Goal: Task Accomplishment & Management: Complete application form

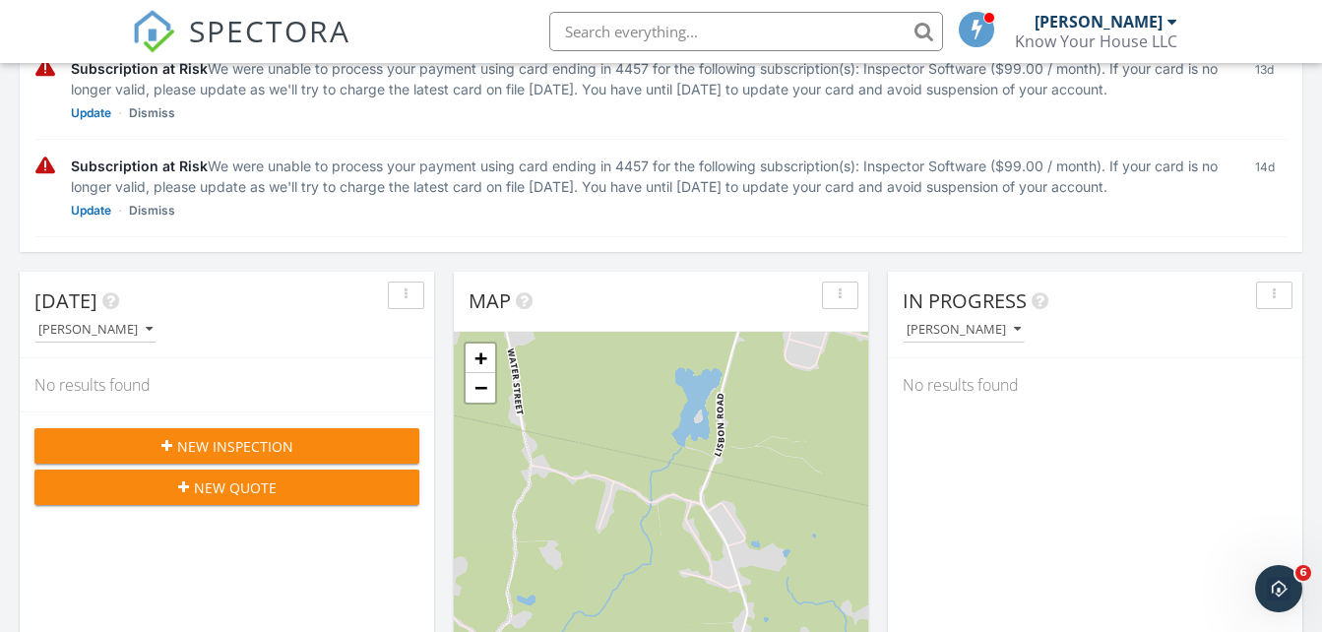
scroll to position [394, 0]
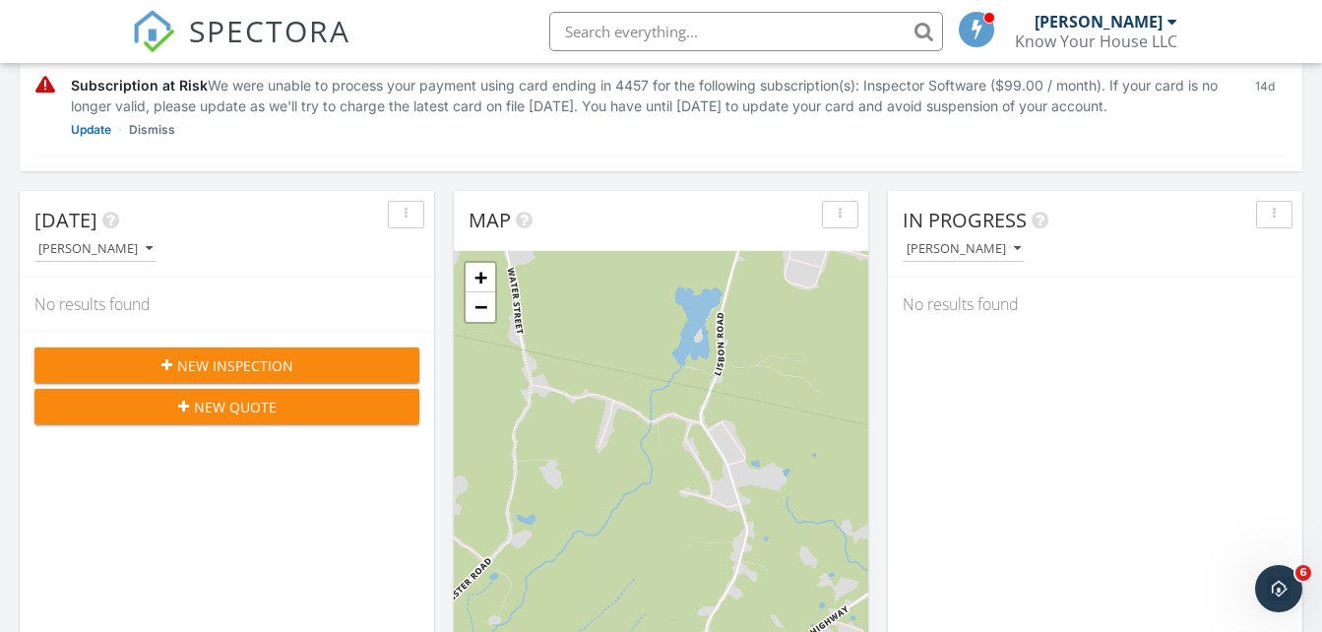
click at [340, 362] on div "New Inspection" at bounding box center [226, 365] width 353 height 21
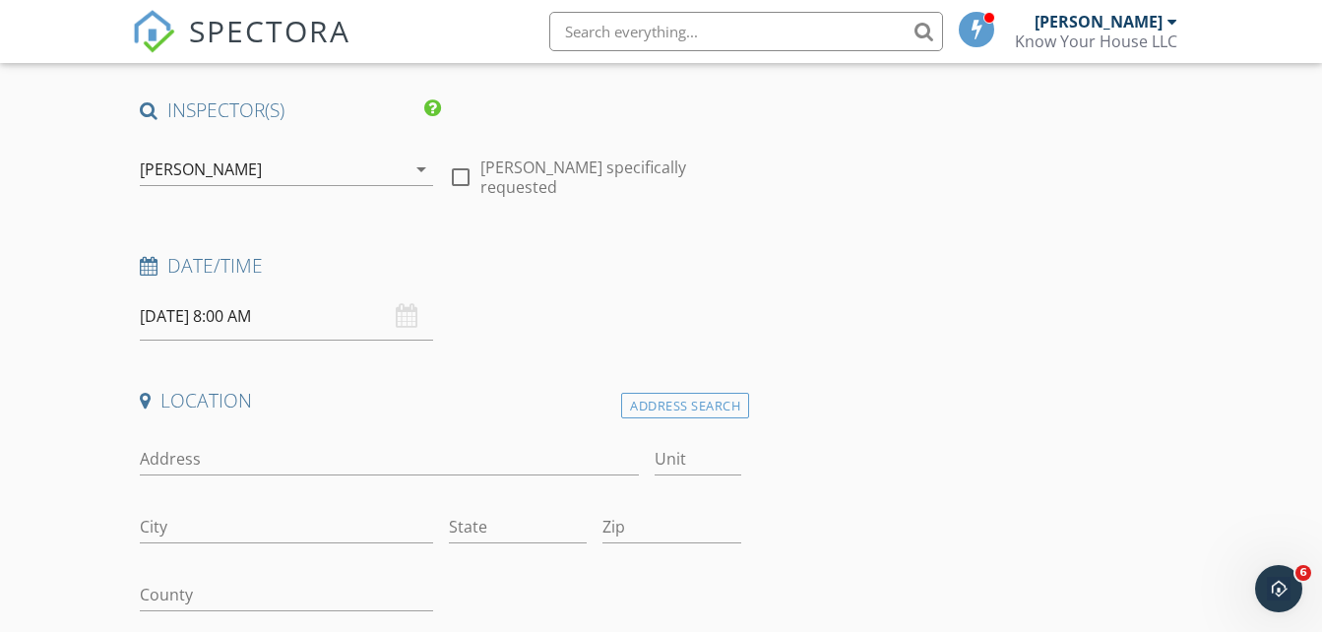
scroll to position [164, 0]
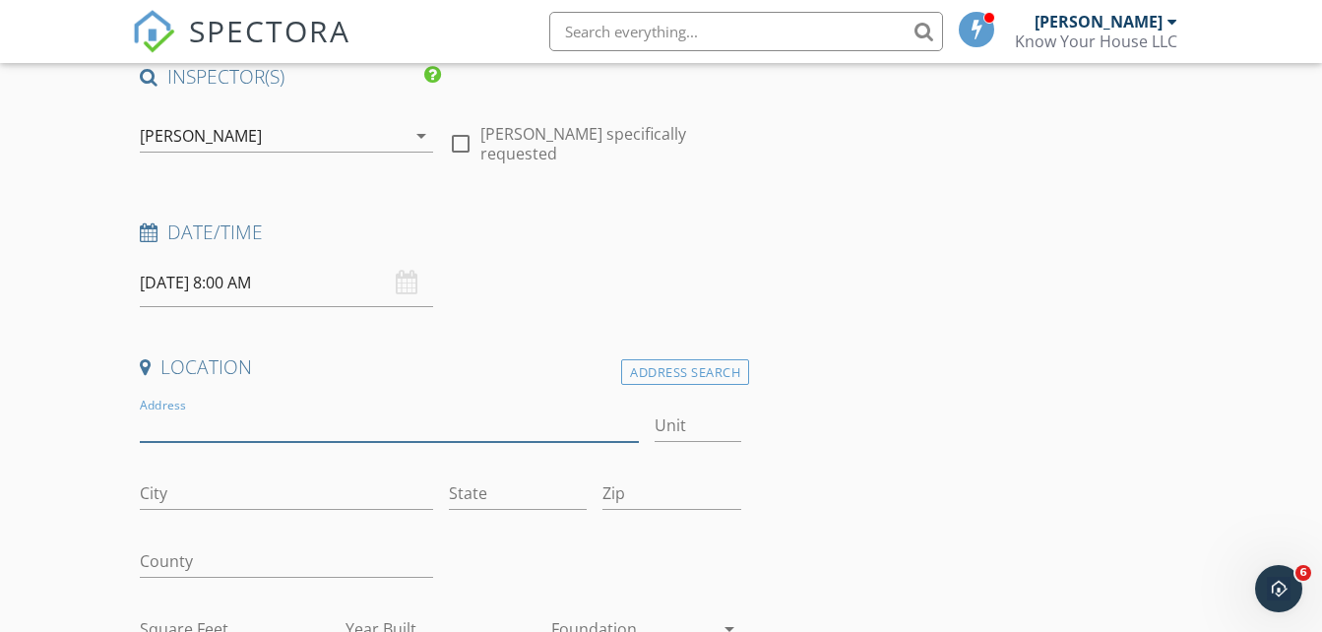
click at [293, 423] on input "Address" at bounding box center [389, 426] width 498 height 32
type input "548 orange st"
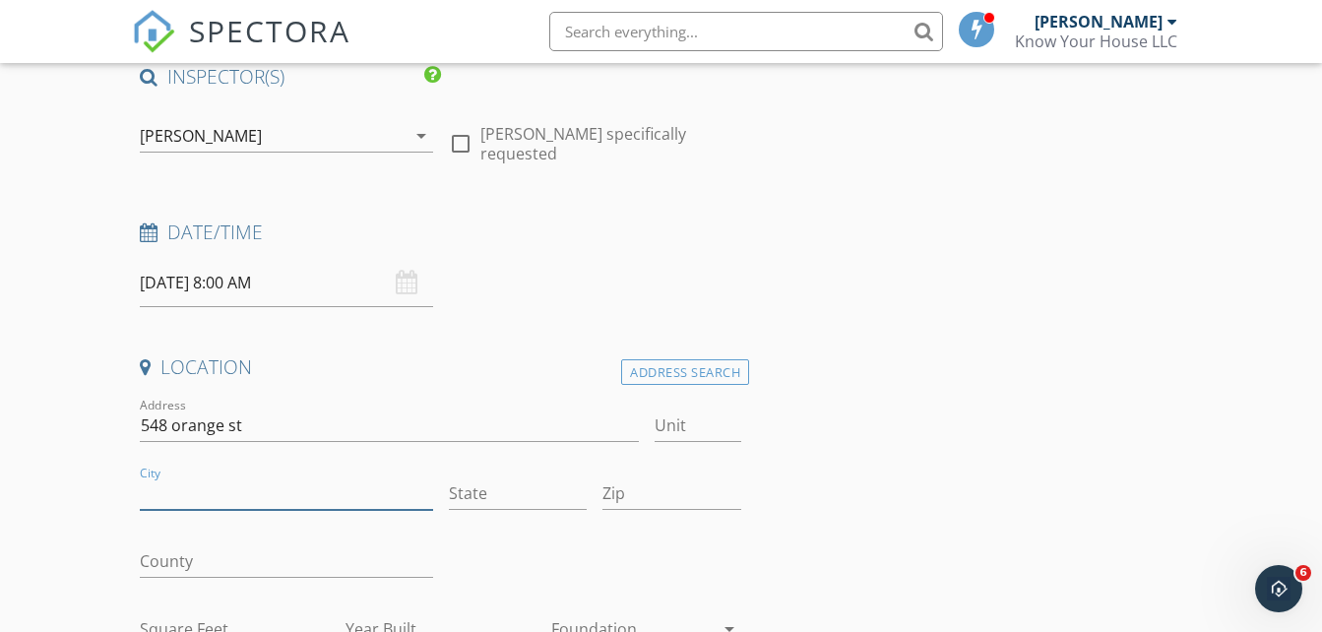
click at [257, 481] on input "City" at bounding box center [286, 494] width 292 height 32
type input "new haven"
click at [526, 475] on div "State" at bounding box center [518, 498] width 139 height 64
click at [497, 489] on input "State" at bounding box center [518, 494] width 139 height 32
type input "ct"
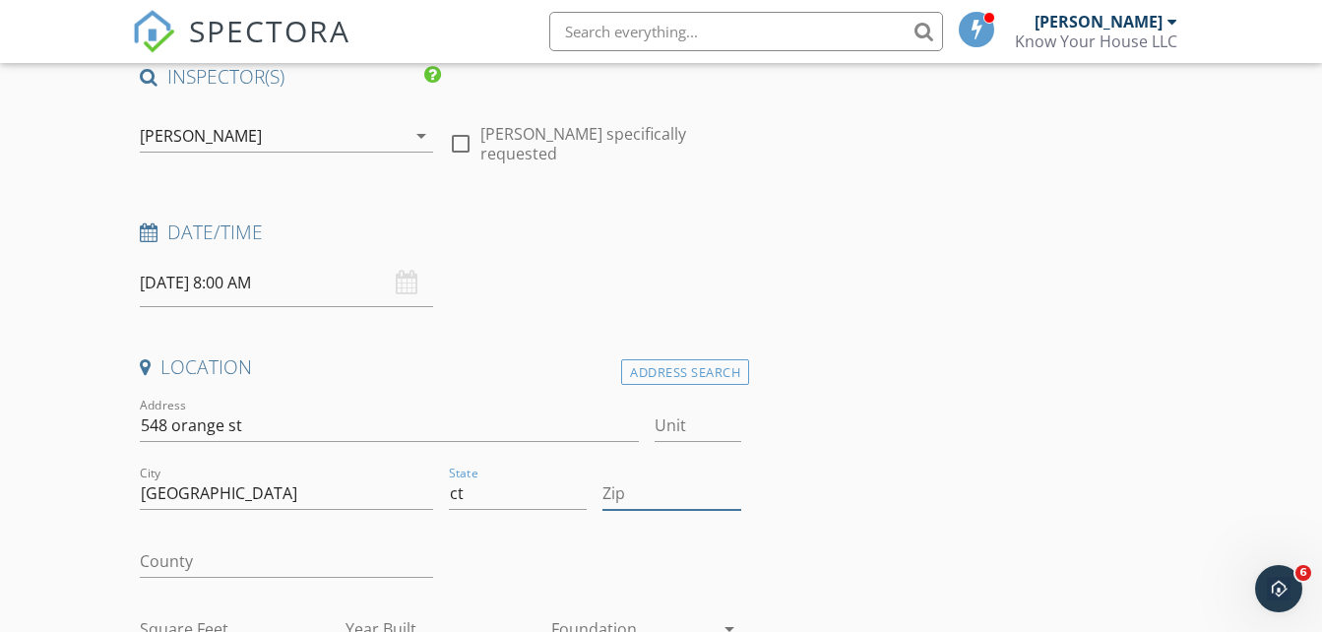
click at [652, 488] on input "Zip" at bounding box center [672, 494] width 139 height 32
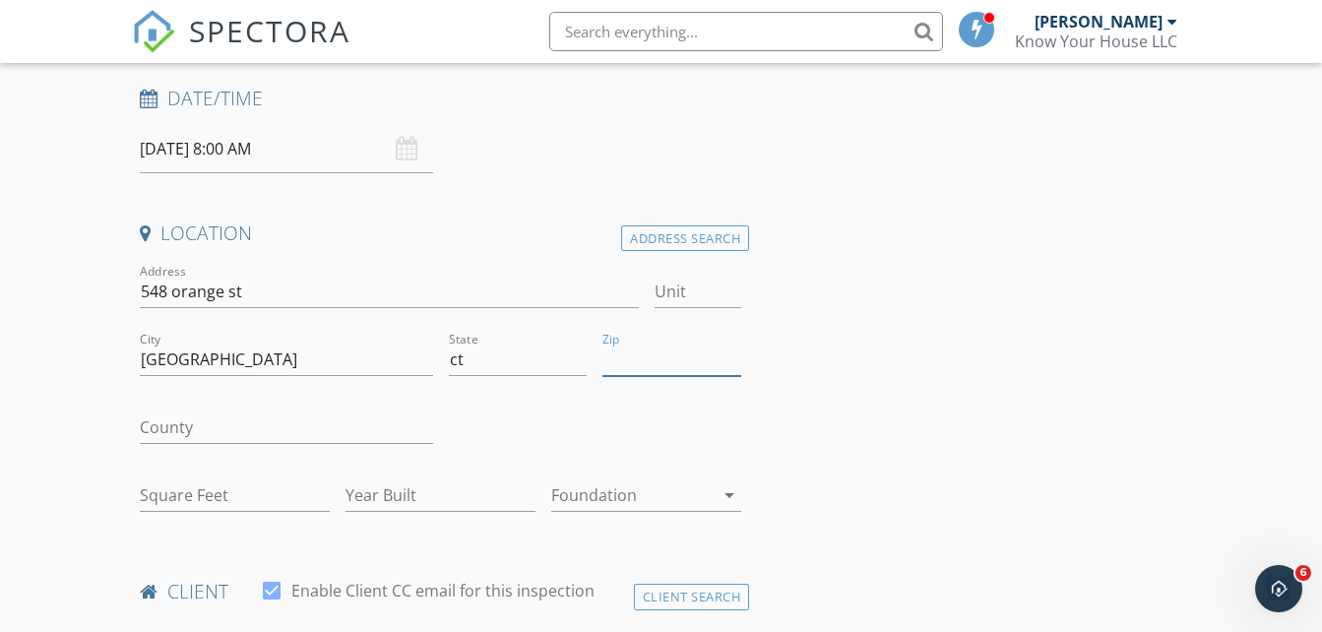
scroll to position [263, 0]
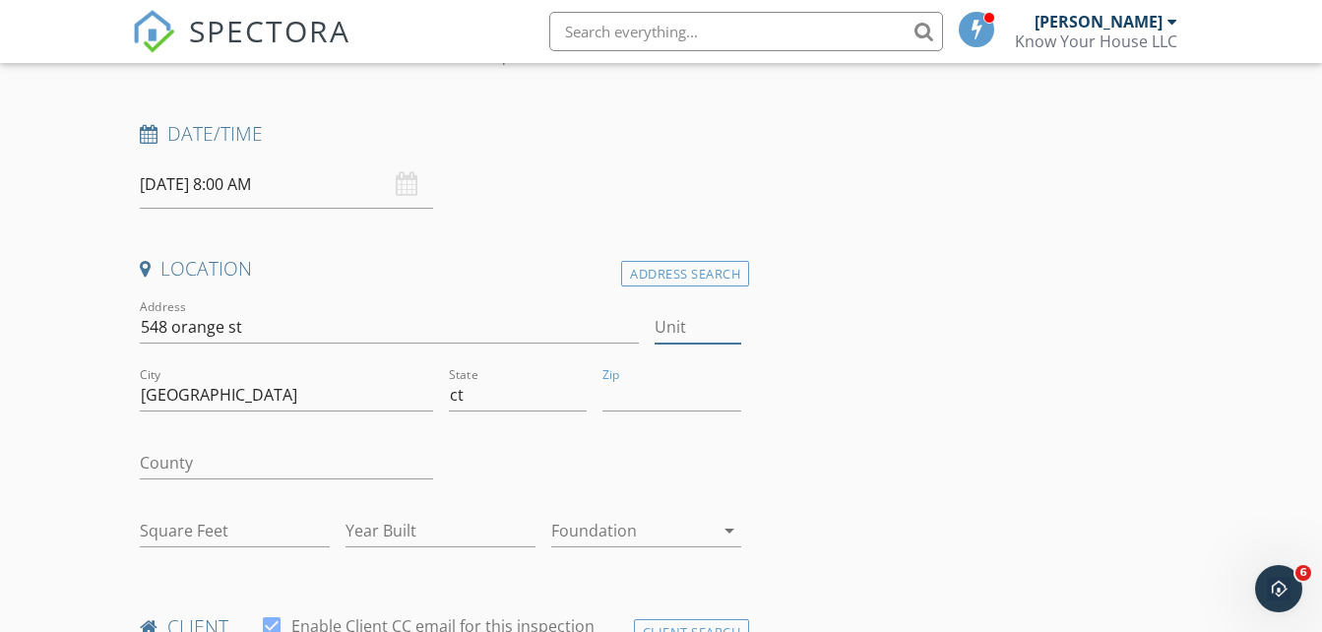
click at [688, 323] on input "Unit" at bounding box center [698, 327] width 87 height 32
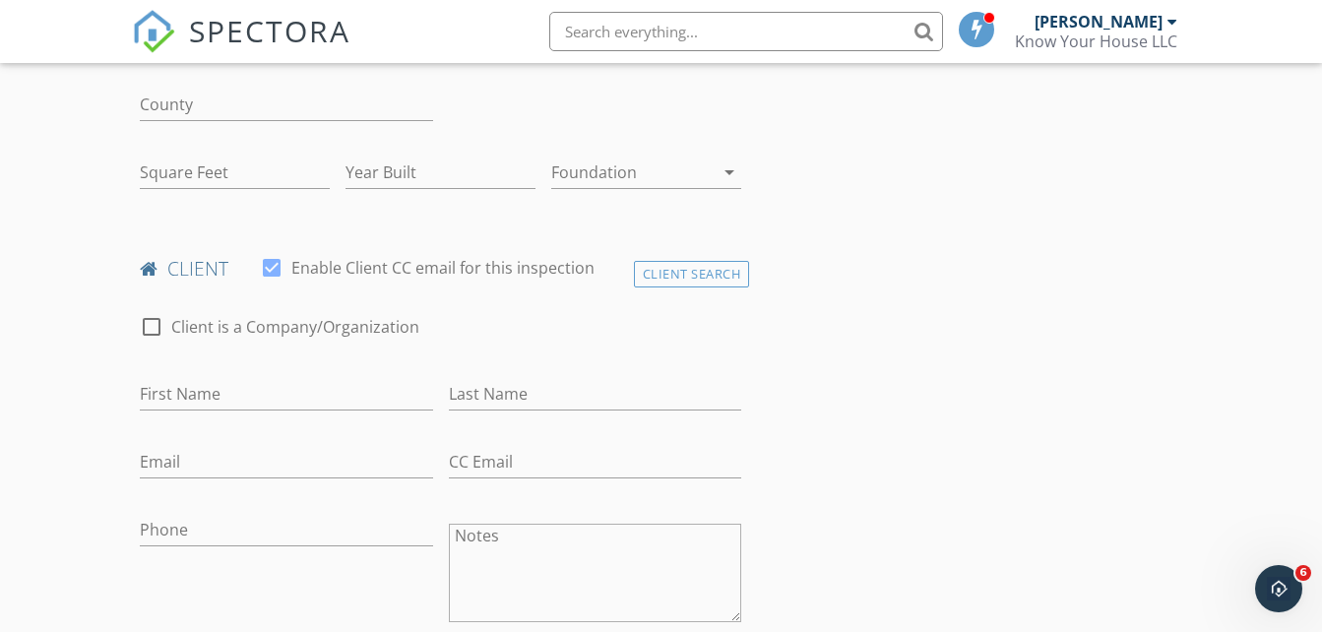
scroll to position [623, 0]
type input "306"
click at [290, 389] on input "First Name" at bounding box center [286, 392] width 292 height 32
type input "Maggie"
click at [489, 386] on input "Last Name" at bounding box center [595, 392] width 292 height 32
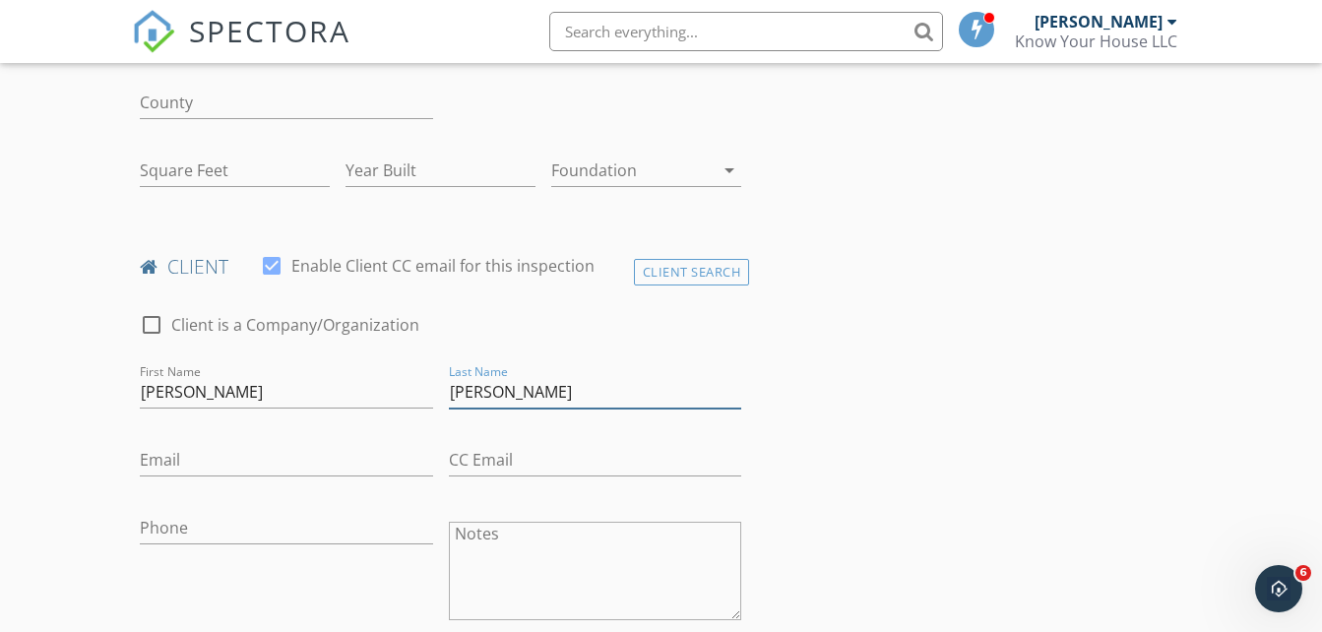
type input "Marmer"
click at [258, 397] on input "Maggie" at bounding box center [286, 392] width 292 height 32
type input "Margaret"
click at [247, 454] on input "Email" at bounding box center [286, 460] width 292 height 32
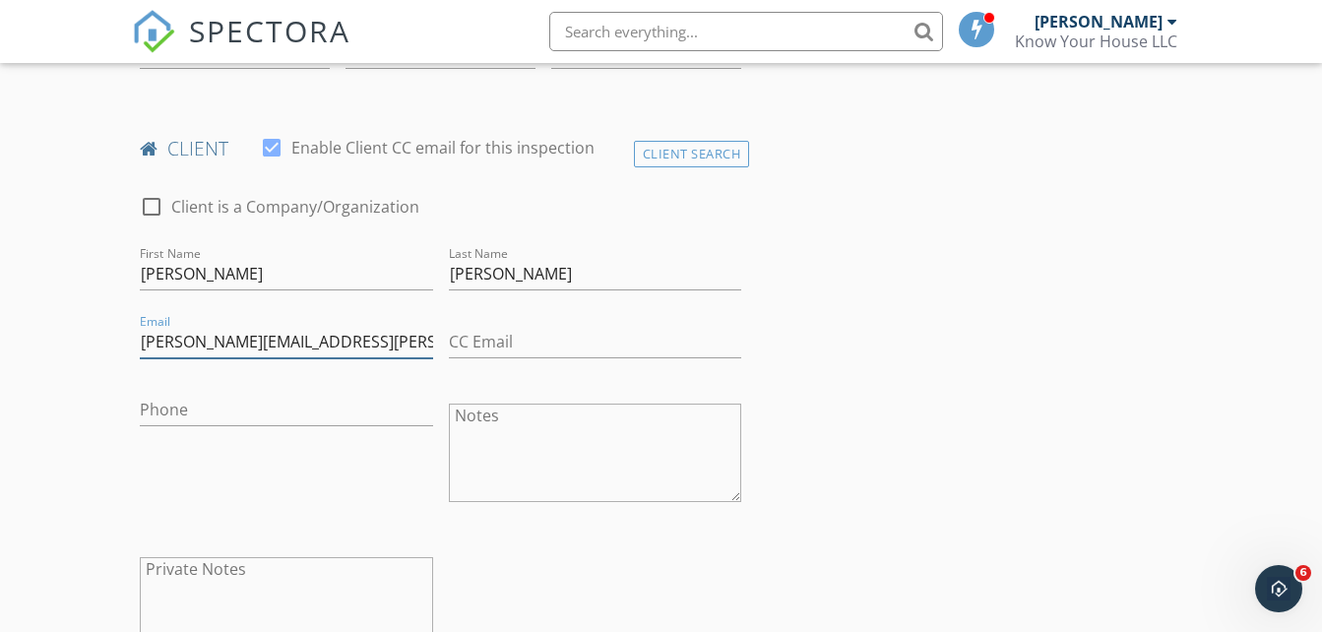
scroll to position [755, 0]
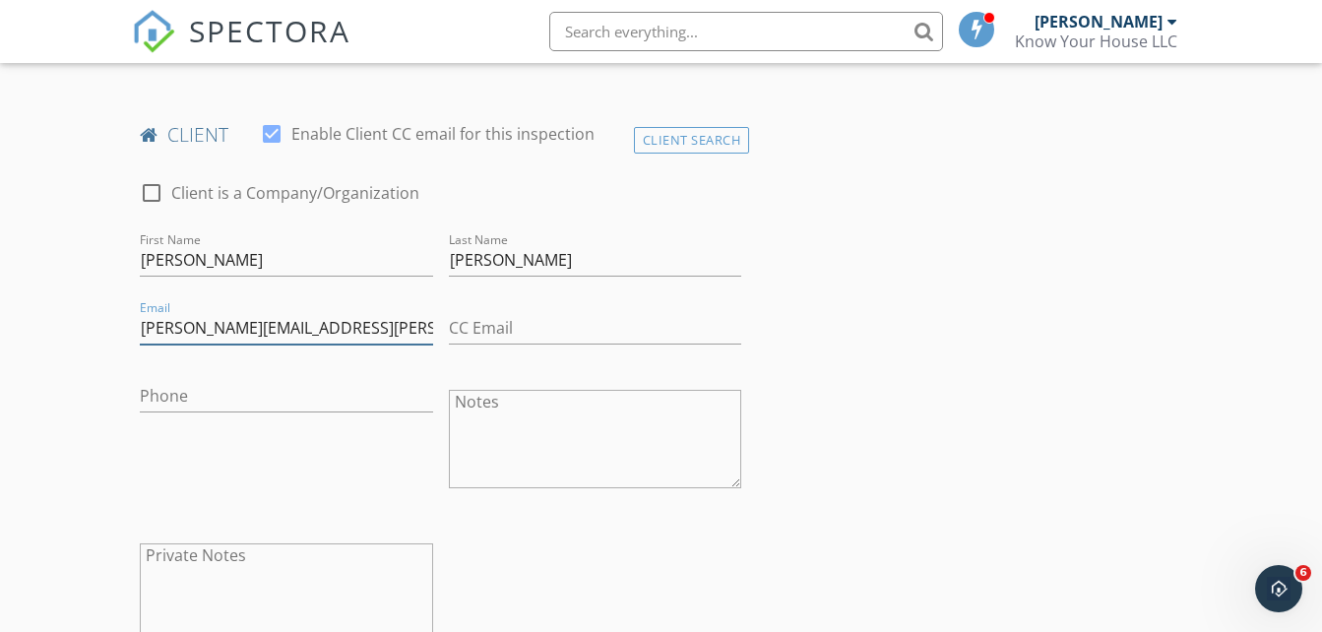
type input "Margaret.Astrup@gmail.com"
click at [250, 390] on input "Phone" at bounding box center [286, 396] width 292 height 32
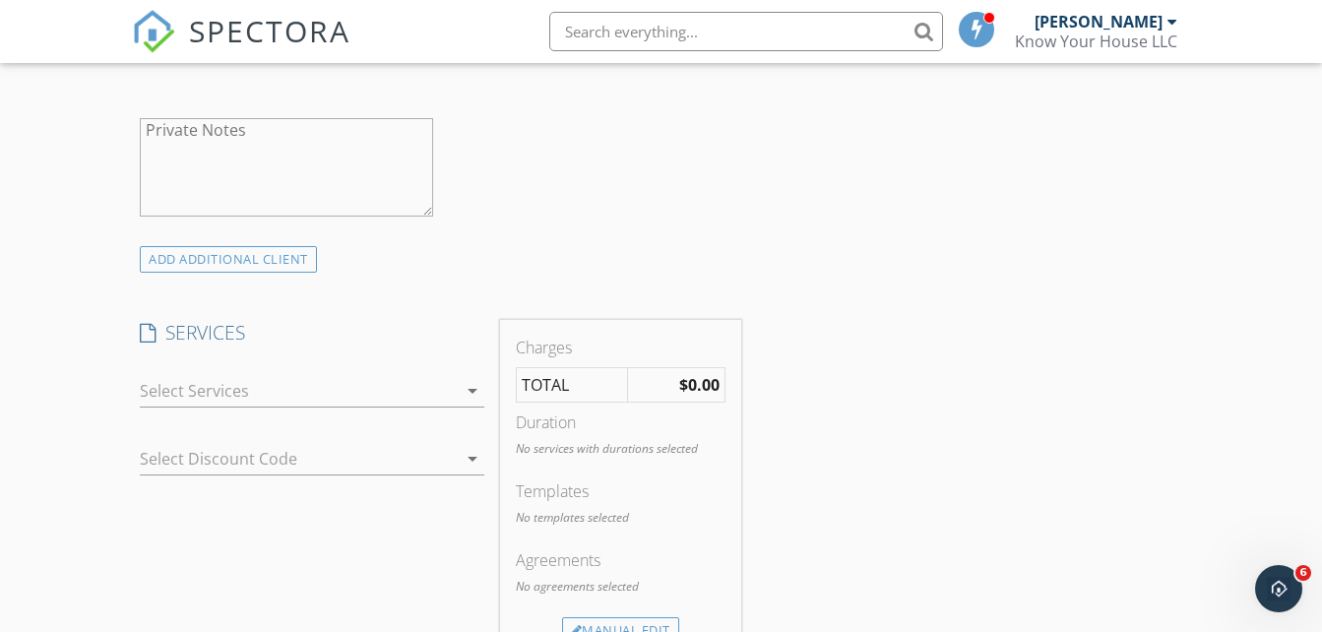
scroll to position [1182, 0]
type input "860-796-3444"
click at [470, 386] on icon "arrow_drop_down" at bounding box center [473, 390] width 24 height 24
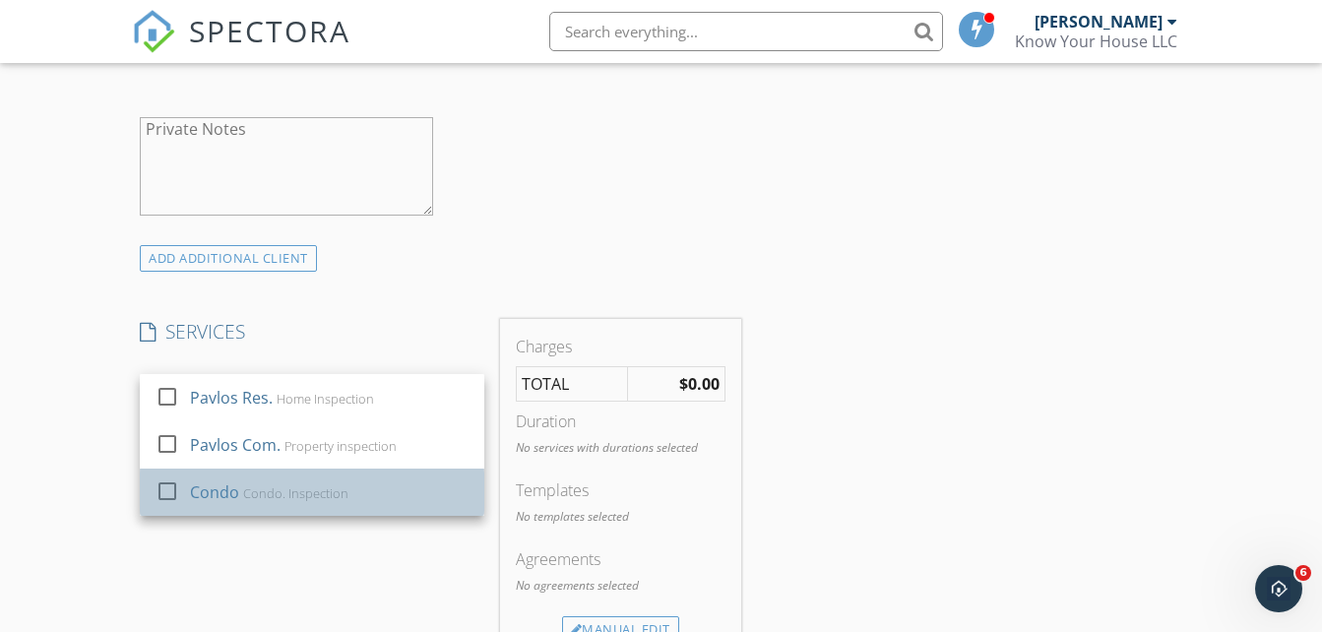
click at [330, 495] on div "Condo. Inspection" at bounding box center [295, 493] width 105 height 16
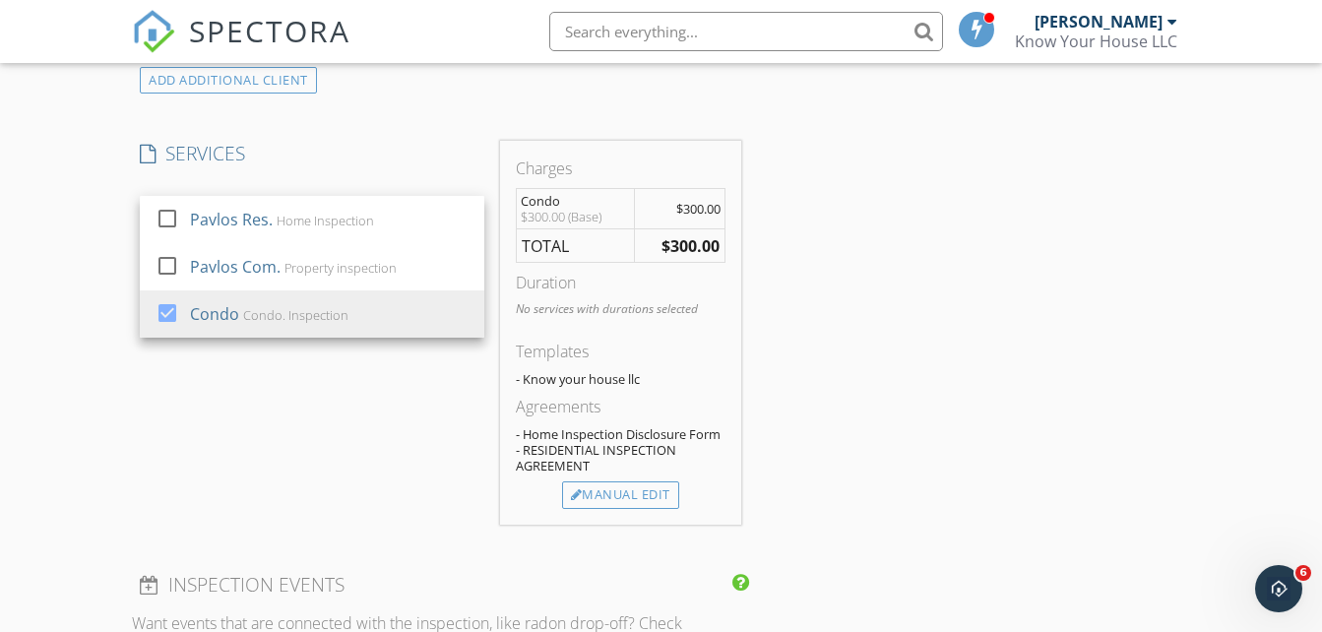
scroll to position [1379, 0]
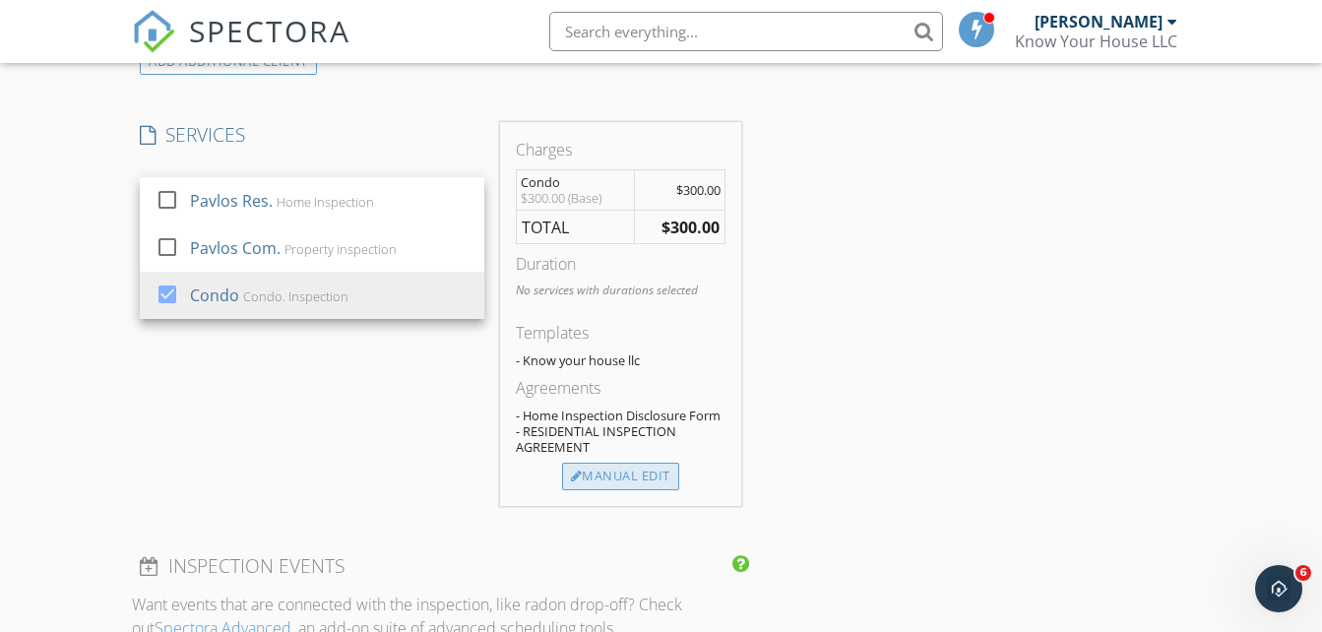
click at [642, 472] on div "Manual Edit" at bounding box center [620, 477] width 117 height 28
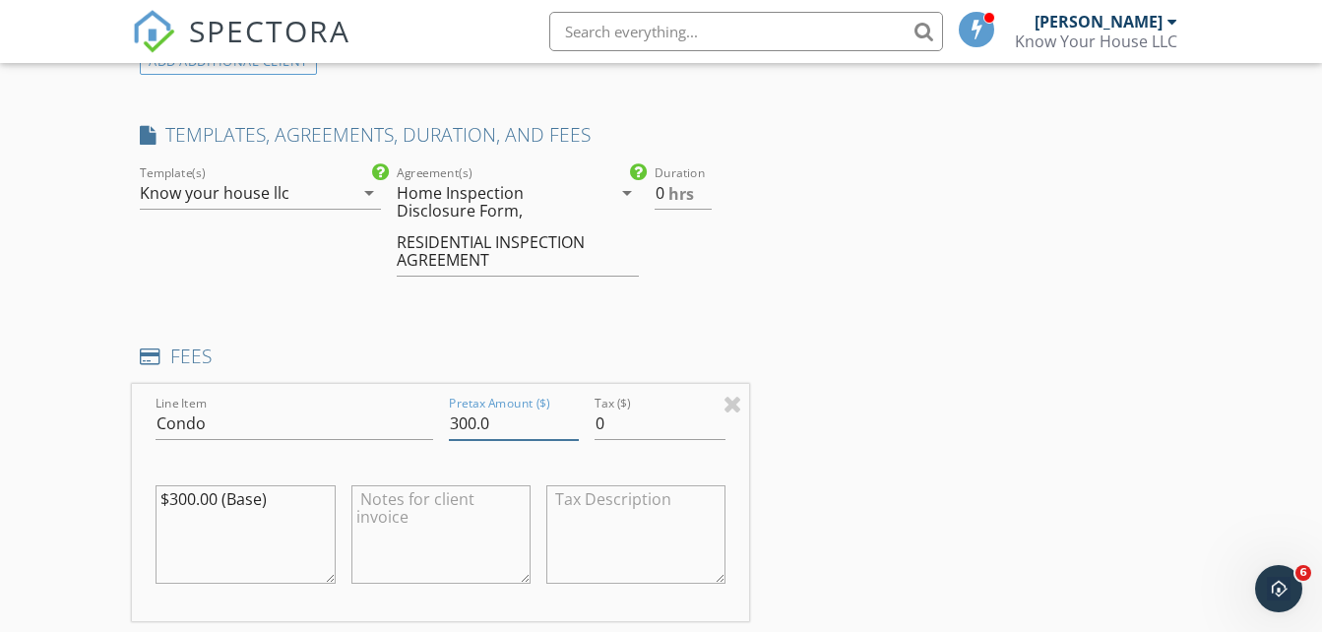
click at [514, 423] on input "300.0" at bounding box center [514, 424] width 131 height 32
type input "350.00"
click at [692, 192] on span "hrs" at bounding box center [682, 194] width 26 height 16
click at [705, 194] on input "0" at bounding box center [683, 193] width 57 height 32
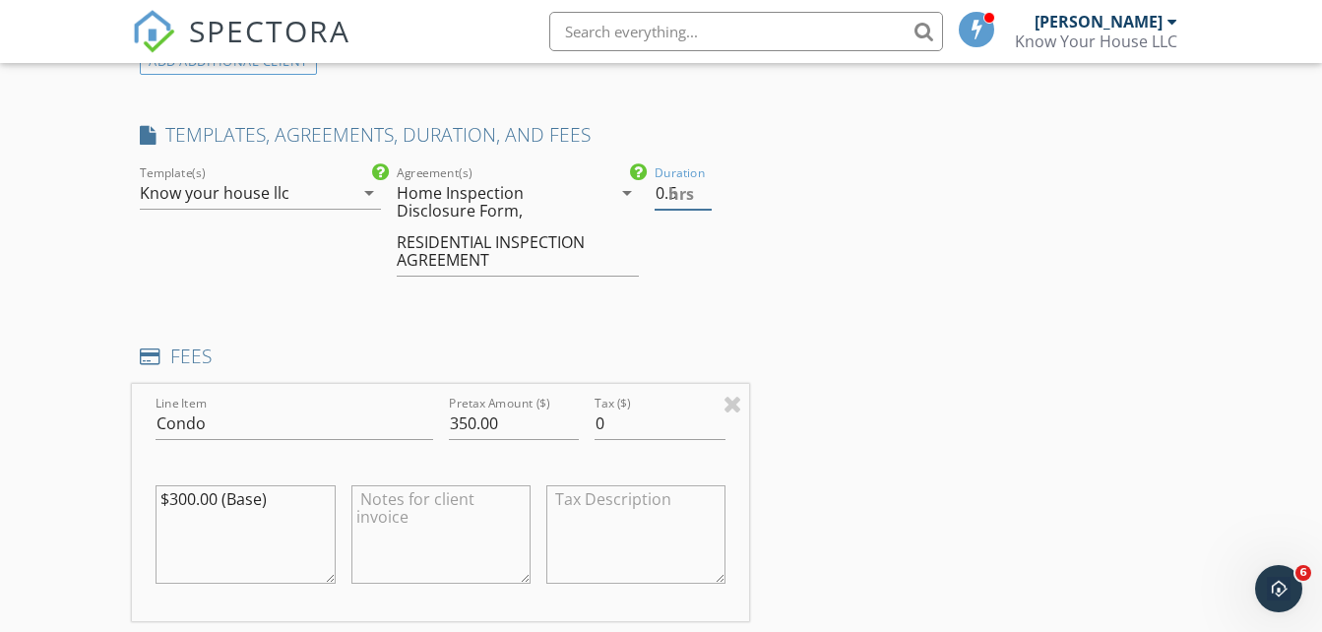
click at [705, 188] on input "0.5" at bounding box center [683, 193] width 57 height 32
click at [705, 187] on input "1" at bounding box center [683, 193] width 57 height 32
type input "1.5"
click at [707, 184] on input "1.5" at bounding box center [683, 193] width 57 height 32
click at [816, 313] on div "INSPECTOR(S) check_box Pavlos Karakatsanis PRIMARY Pavlos Karakatsanis arrow_dr…" at bounding box center [661, 592] width 1058 height 3485
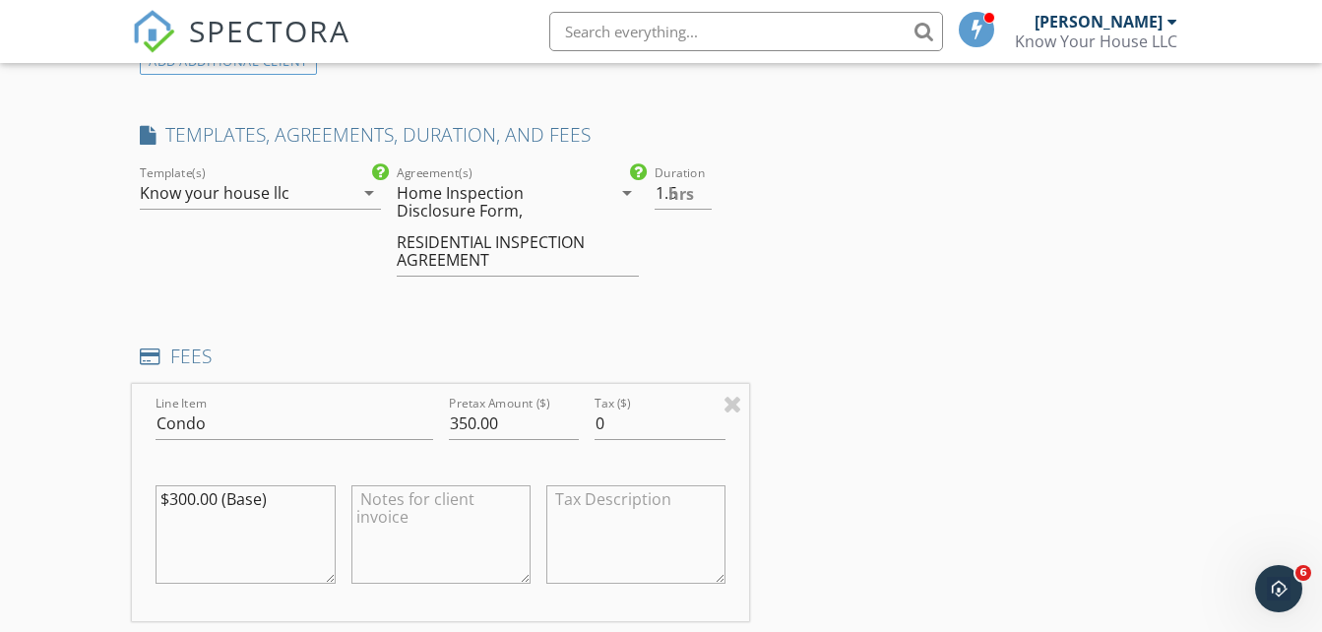
click at [372, 190] on icon "arrow_drop_down" at bounding box center [369, 193] width 24 height 24
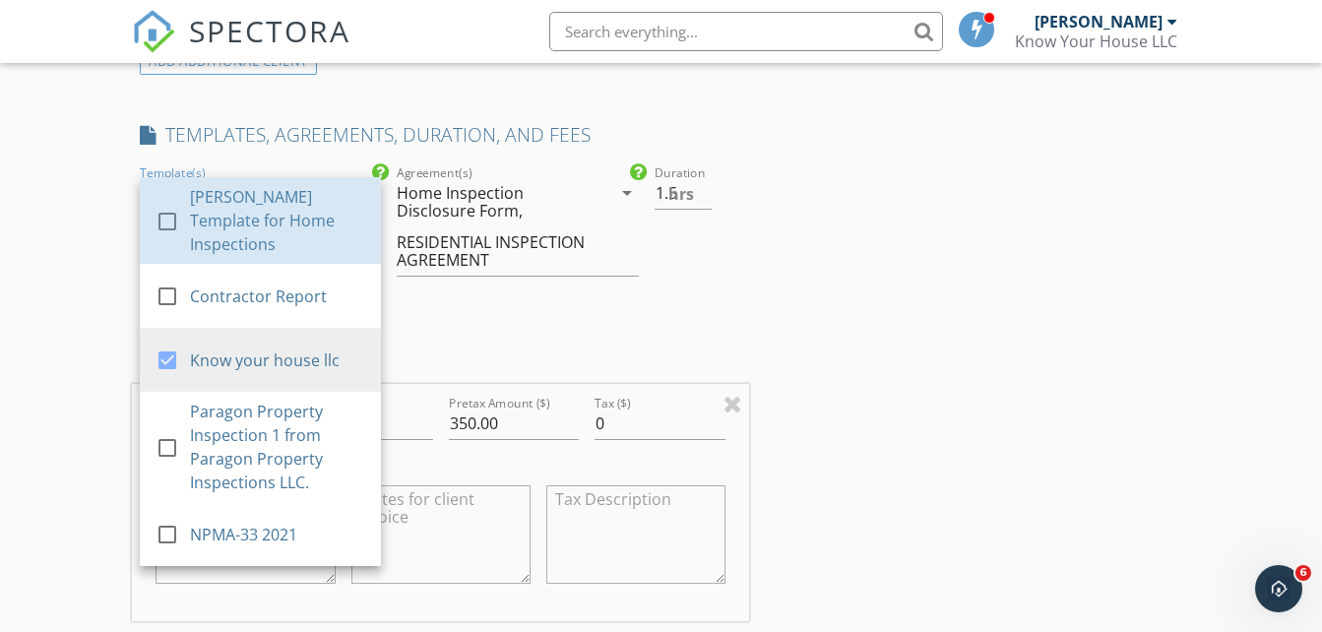
click at [372, 190] on link "check_box_outline_blank Ben Gromicko's Template for Home Inspections" at bounding box center [260, 220] width 241 height 87
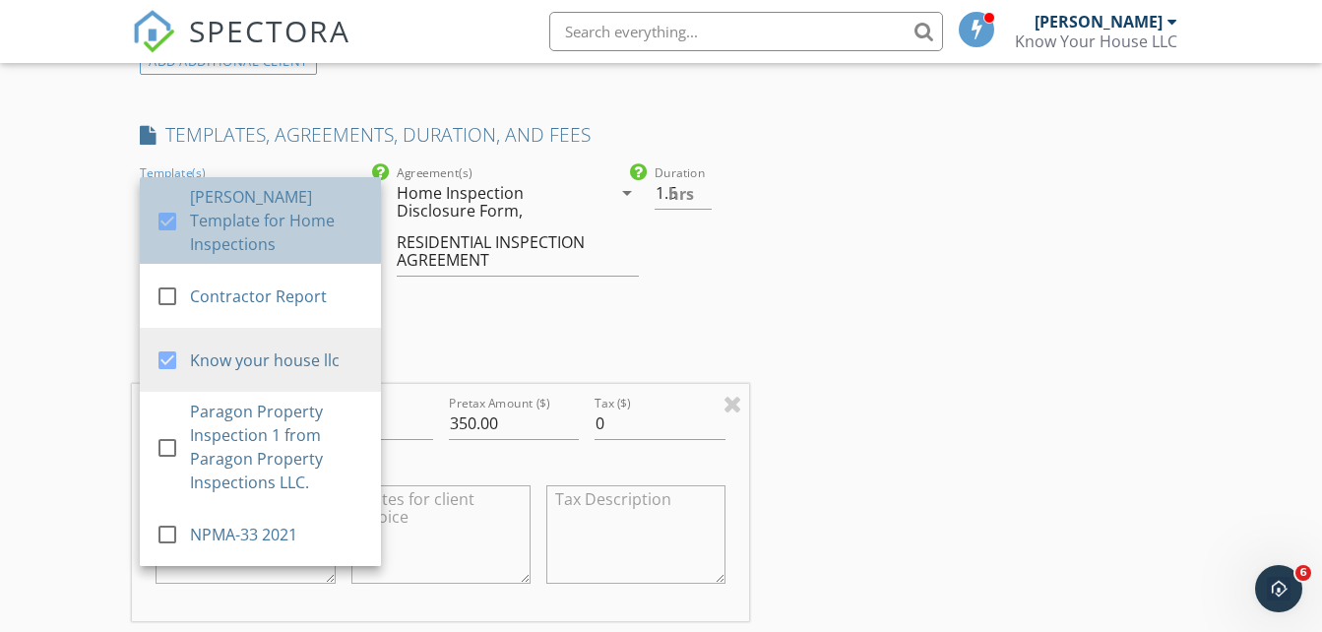
click at [353, 214] on div "Ben Gromicko's Template for Home Inspections" at bounding box center [278, 220] width 175 height 71
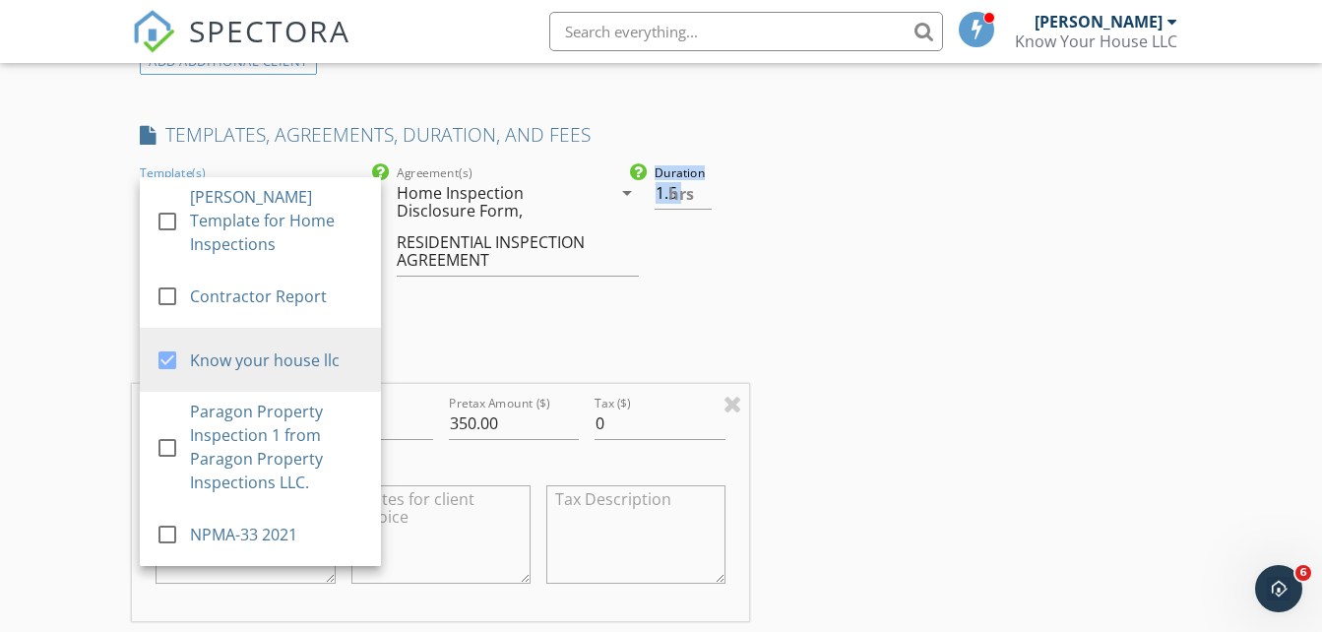
click at [647, 296] on div "check_box_outline_blank Ben Gromicko's Template for Home Inspections check_box_…" at bounding box center [440, 228] width 617 height 135
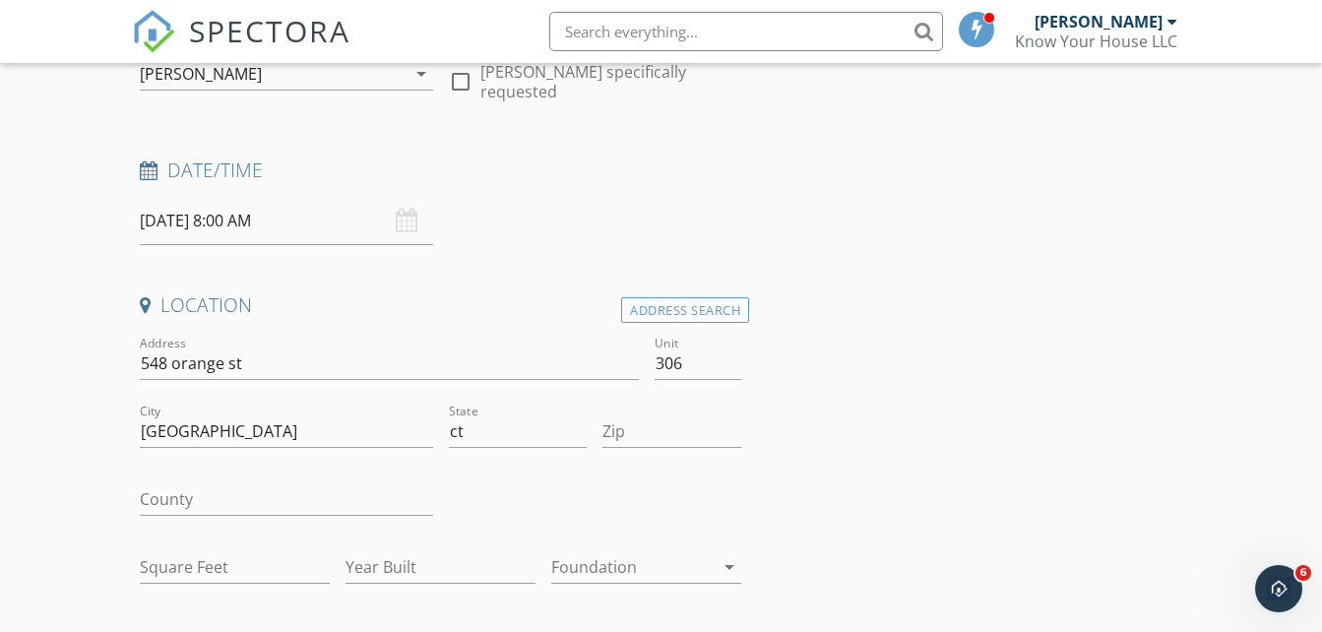
scroll to position [229, 0]
click at [402, 216] on div "09/29/2025 8:00 AM" at bounding box center [286, 218] width 292 height 48
click at [260, 220] on input "09/29/2025 8:00 AM" at bounding box center [286, 218] width 292 height 48
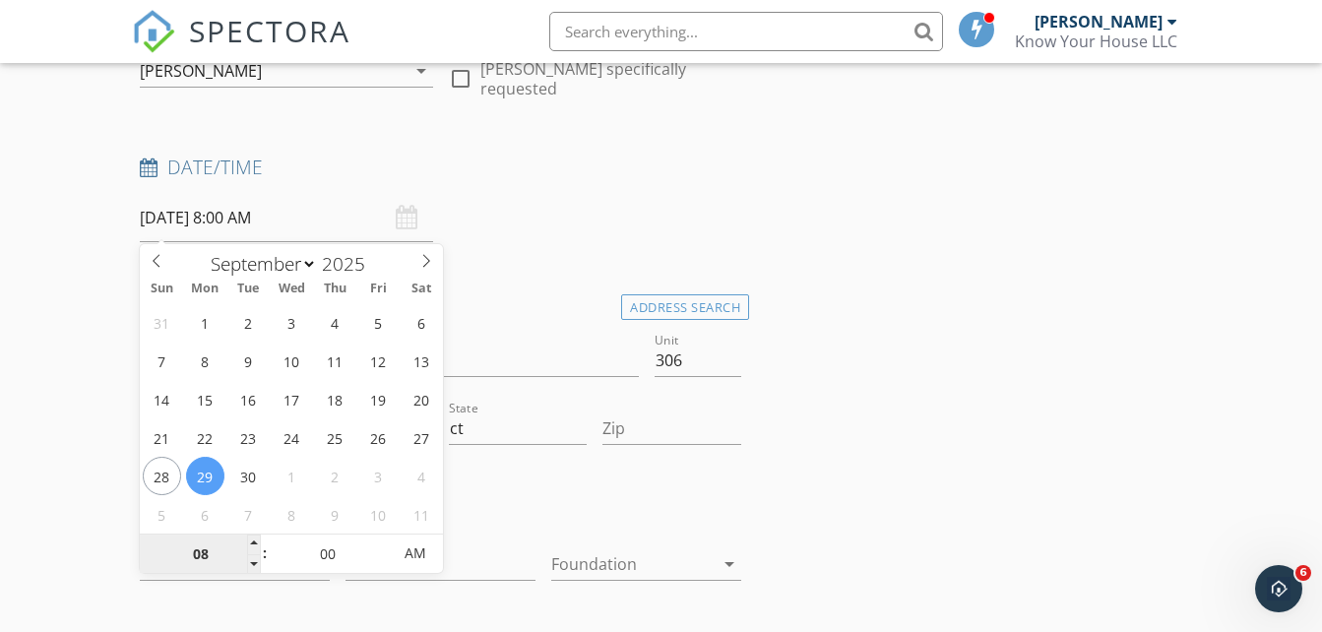
click at [216, 554] on input "08" at bounding box center [200, 554] width 121 height 39
type input "09"
type input "09/29/2025 9:00 AM"
click at [255, 537] on span at bounding box center [254, 545] width 14 height 20
type input "10"
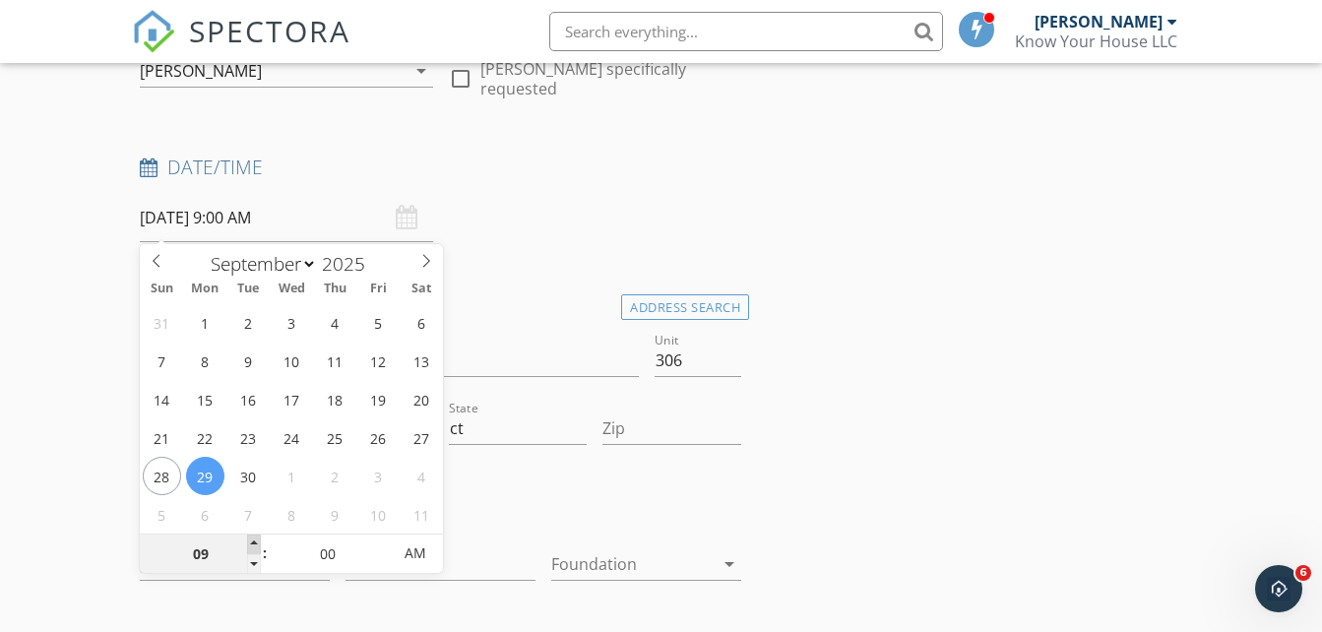
type input "09/29/2025 10:00 AM"
click at [255, 537] on span at bounding box center [254, 545] width 14 height 20
click at [384, 214] on input "09/29/2025 10:00 AM" at bounding box center [286, 218] width 292 height 48
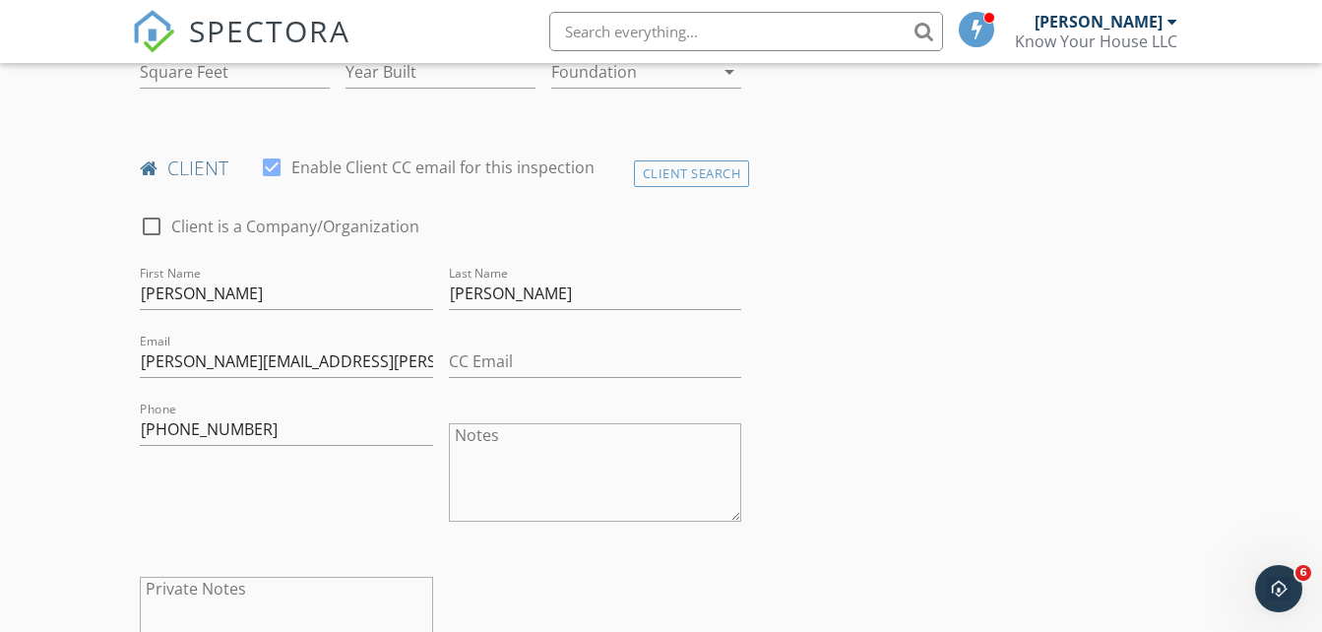
scroll to position [788, 0]
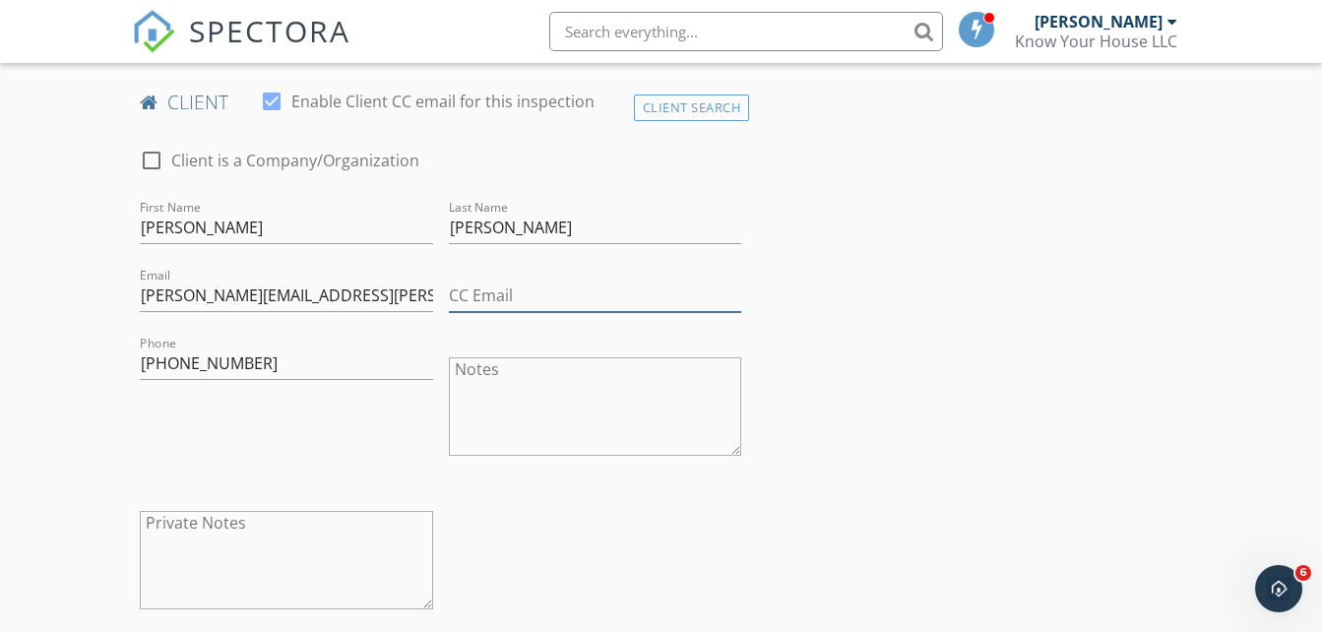
click at [502, 292] on input "CC Email" at bounding box center [595, 296] width 292 height 32
click at [496, 287] on input "CC Email" at bounding box center [595, 296] width 292 height 32
type input "Patsy.metcalf@gmail.com"
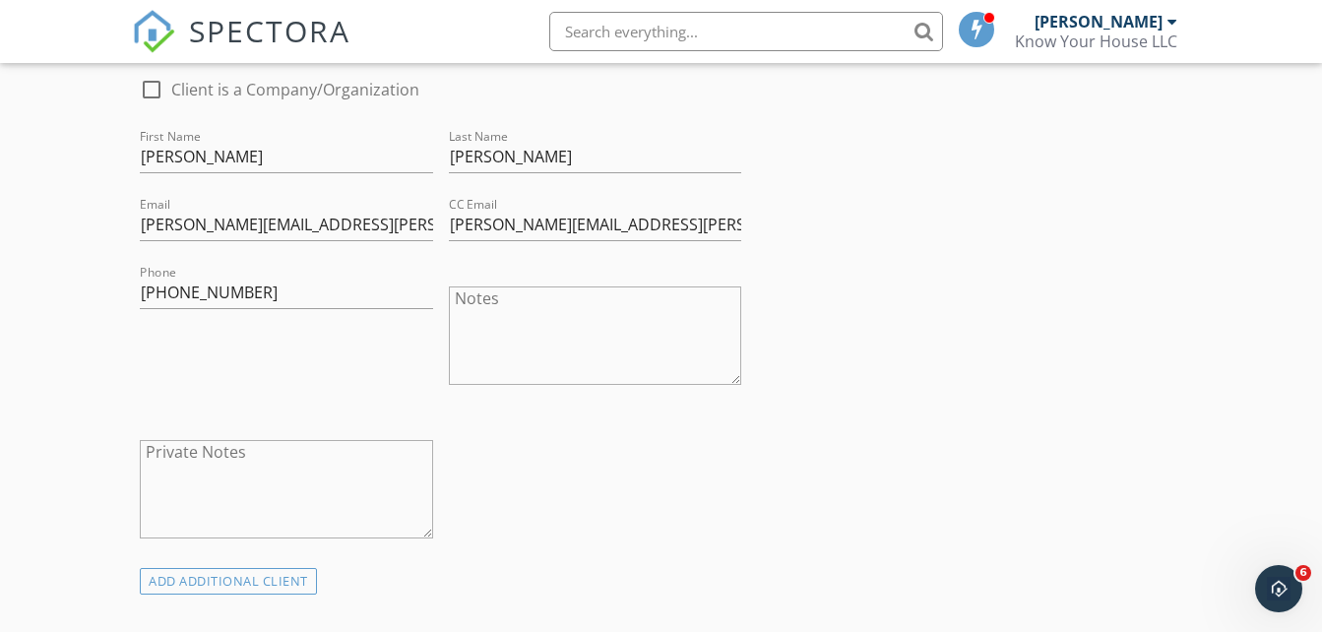
scroll to position [820, 0]
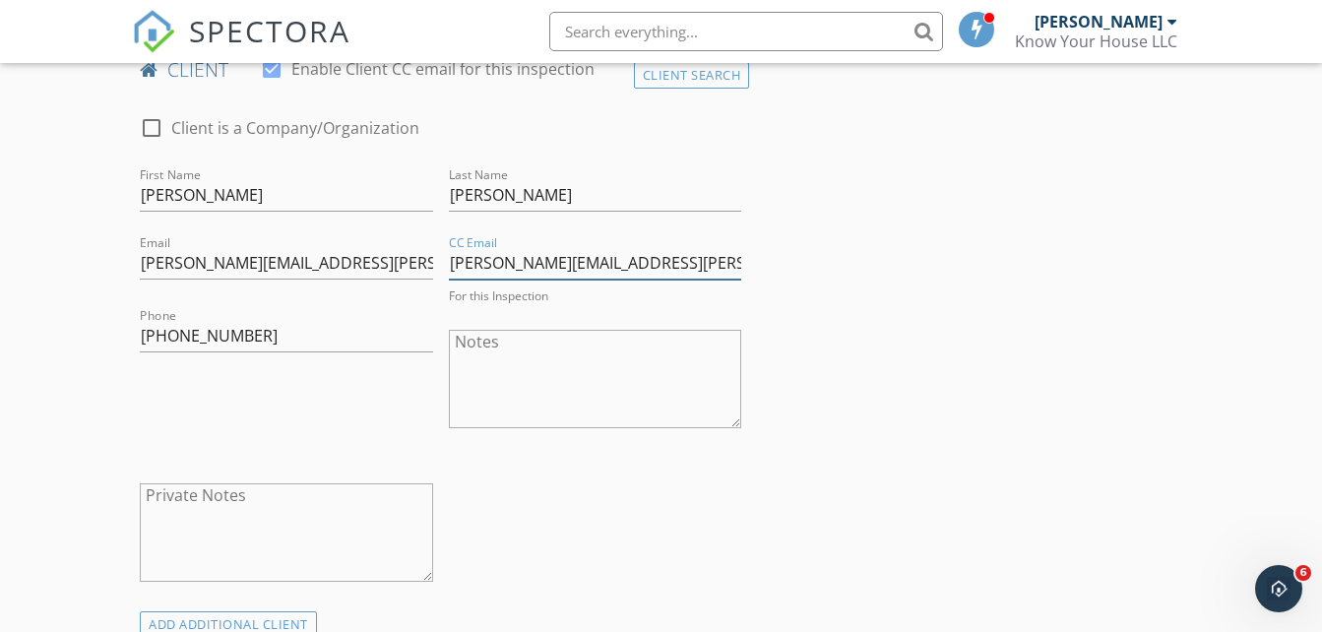
drag, startPoint x: 645, startPoint y: 261, endPoint x: 439, endPoint y: 256, distance: 205.9
click at [439, 256] on div "check_box_outline_blank Client is a Company/Organization First Name Margaret La…" at bounding box center [440, 353] width 617 height 515
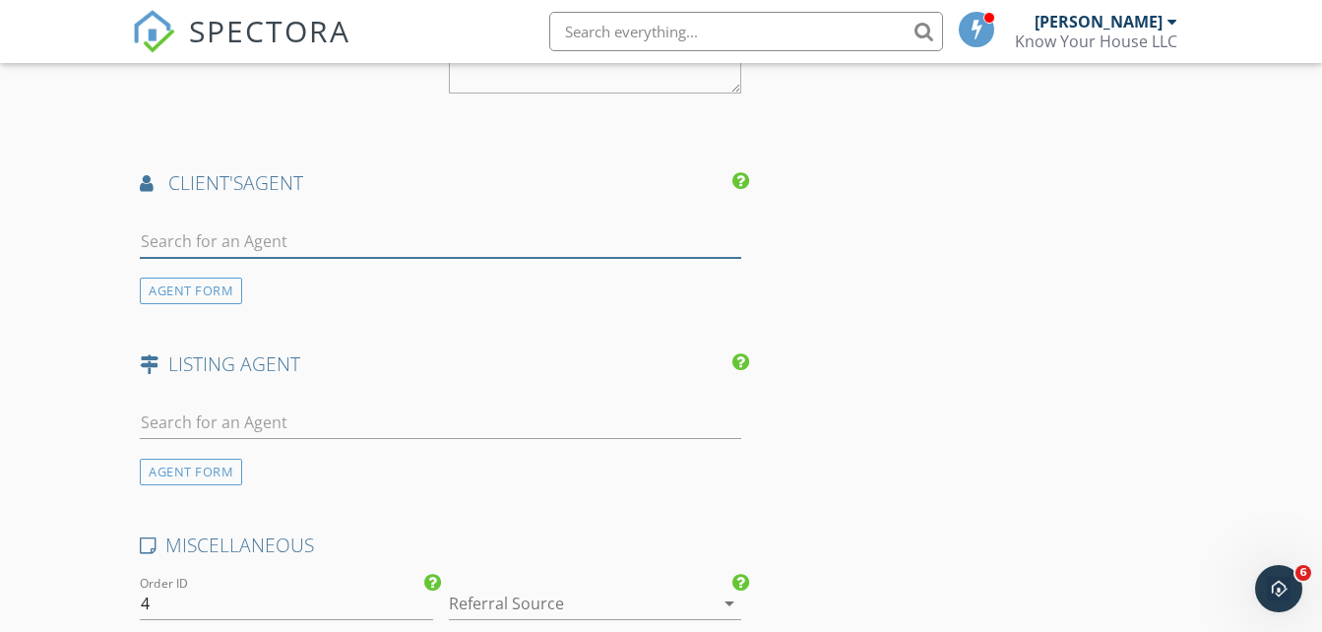
scroll to position [2391, 0]
paste input "Patsy.metcalf@gmail.com"
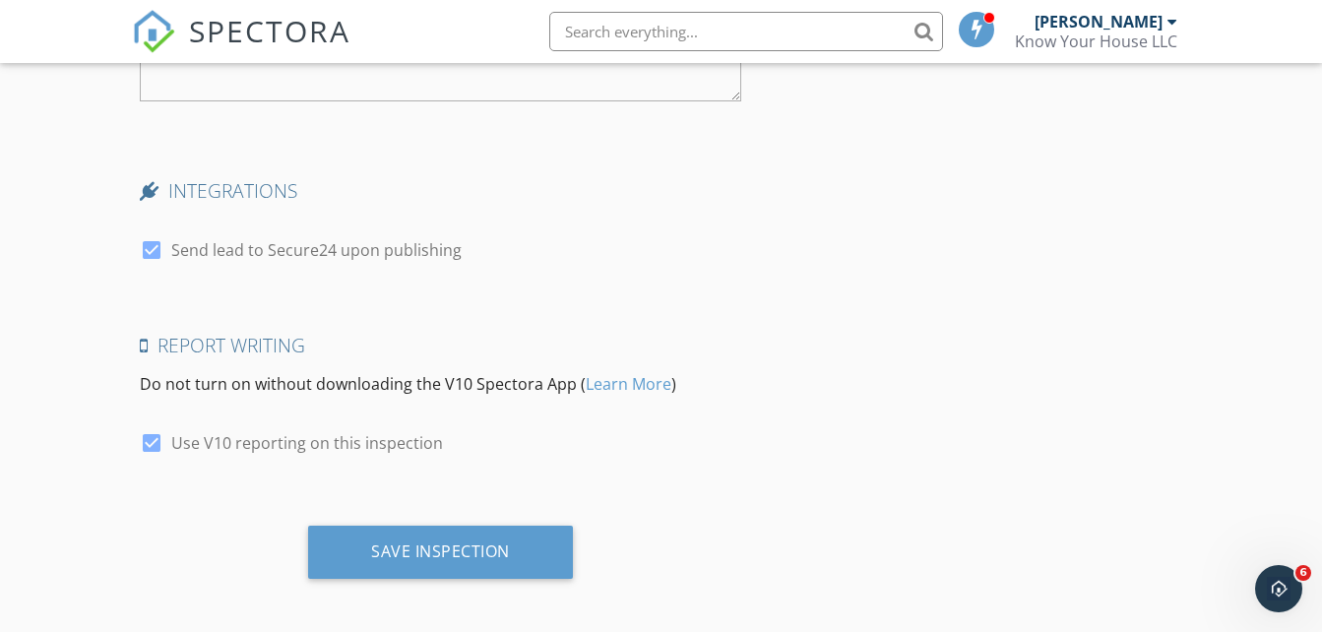
scroll to position [3129, 0]
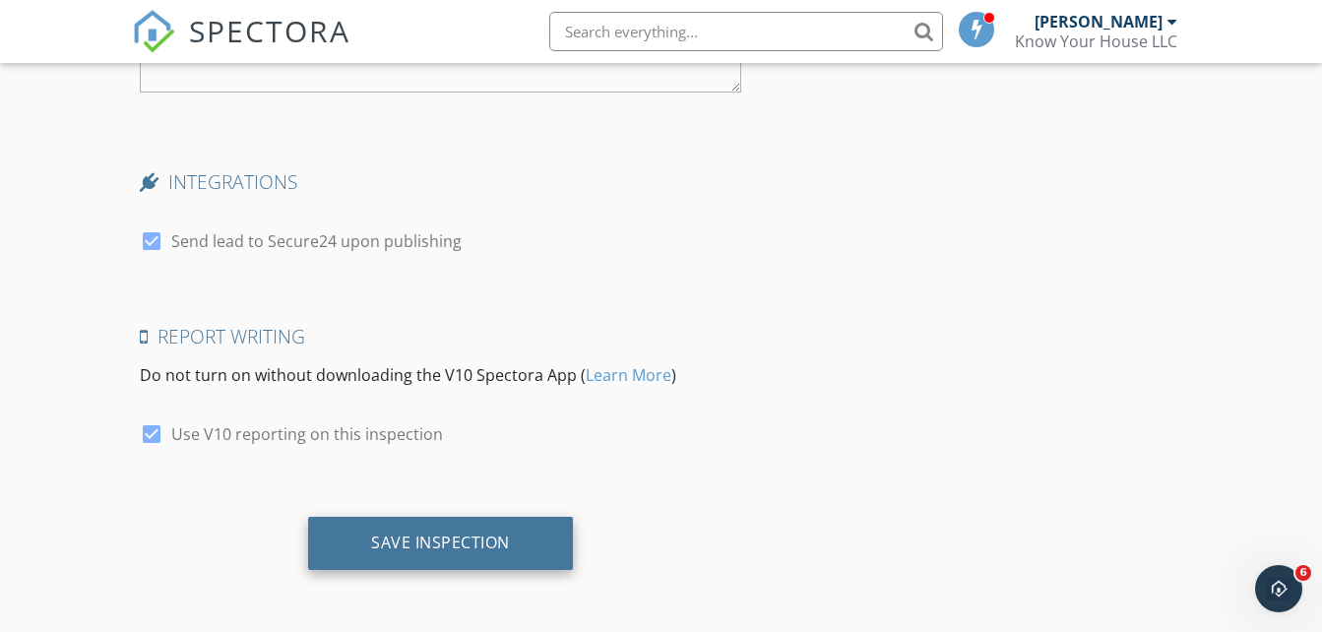
type input "Patsy.metcalf@gmail.com"
click at [475, 541] on div "Save Inspection" at bounding box center [440, 543] width 139 height 20
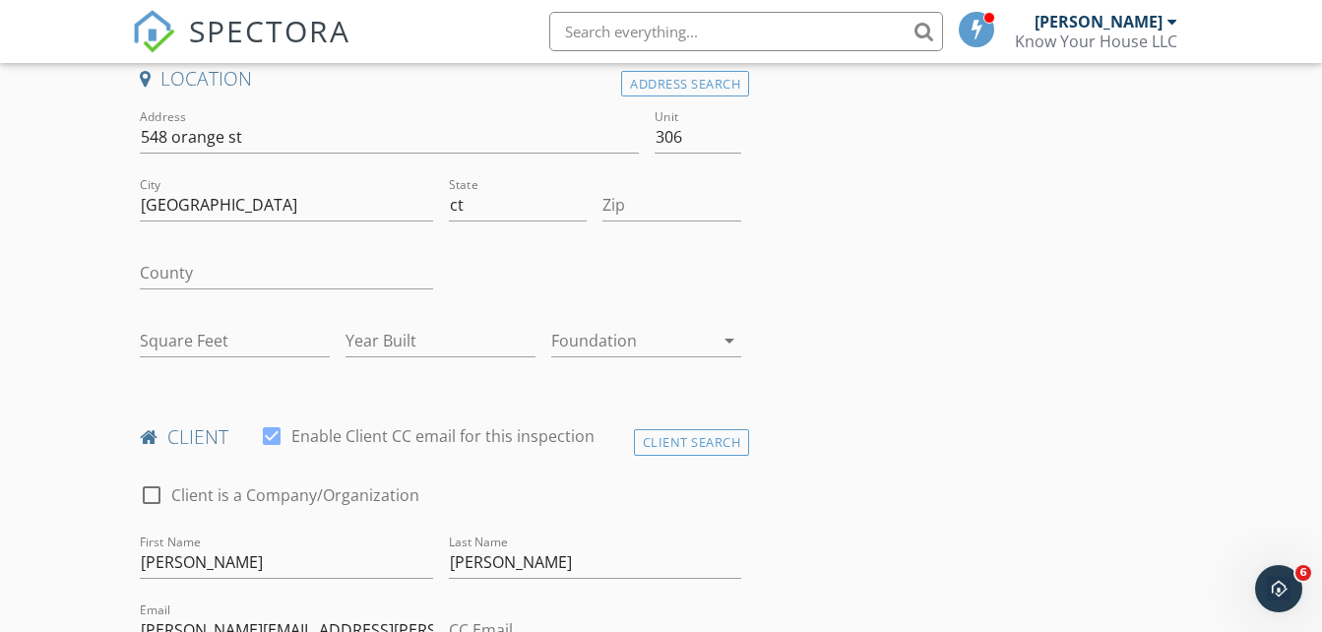
scroll to position [405, 0]
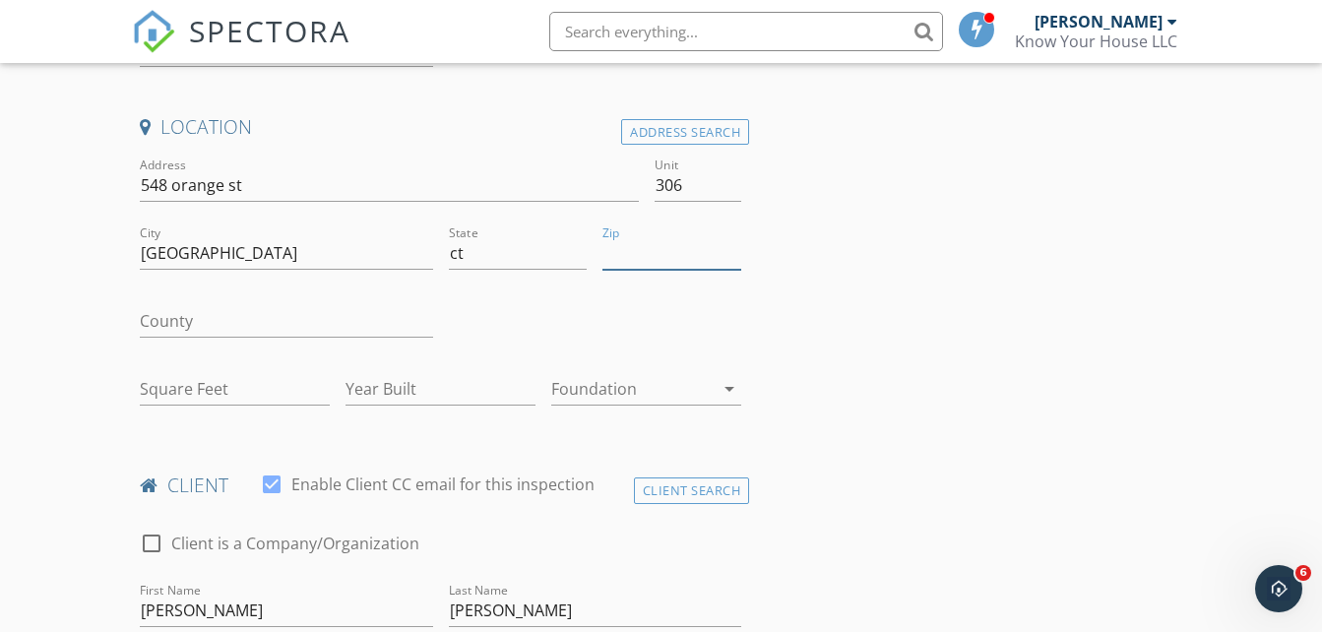
click at [673, 255] on input "Zip" at bounding box center [672, 253] width 139 height 32
type input "06501"
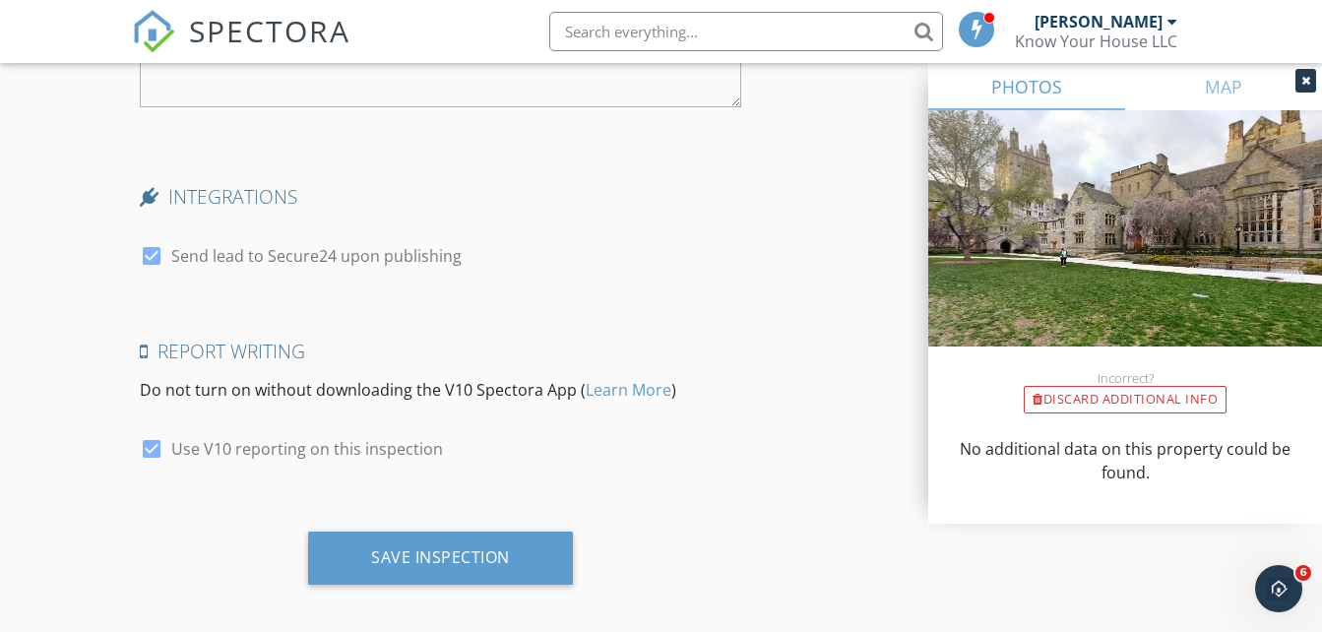
scroll to position [3326, 0]
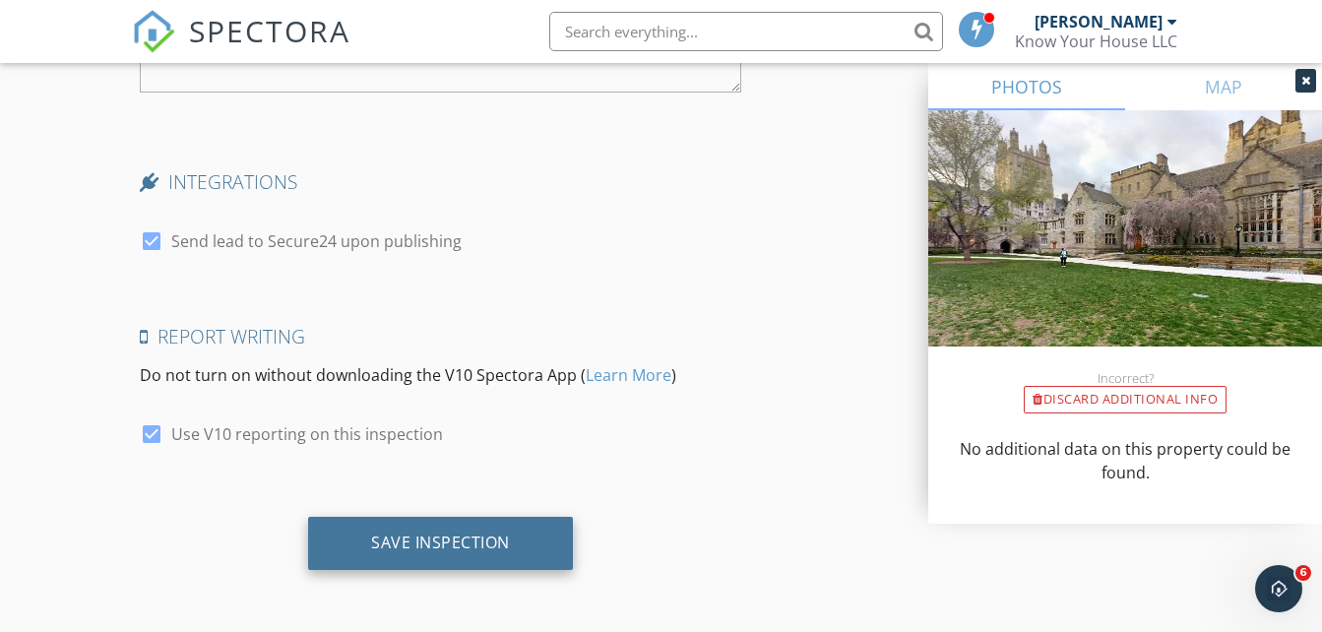
click at [477, 544] on div "Save Inspection" at bounding box center [440, 543] width 139 height 20
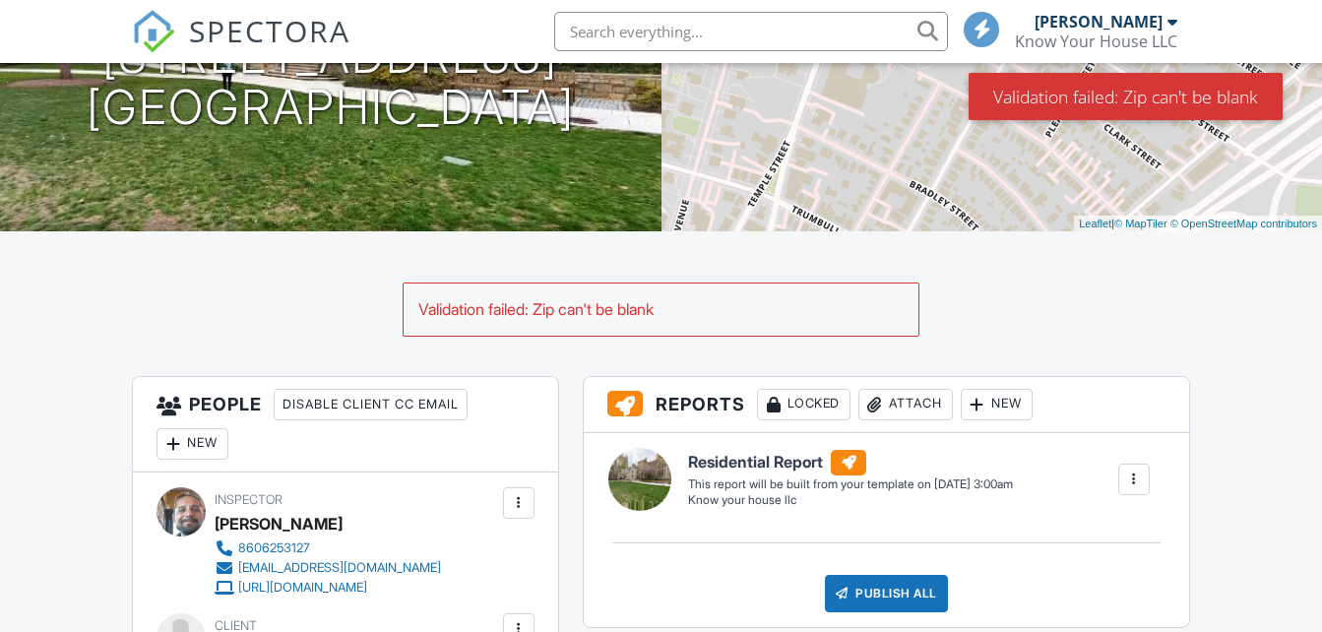
scroll to position [295, 0]
click at [696, 296] on div "Validation failed: Zip can't be blank" at bounding box center [661, 308] width 515 height 51
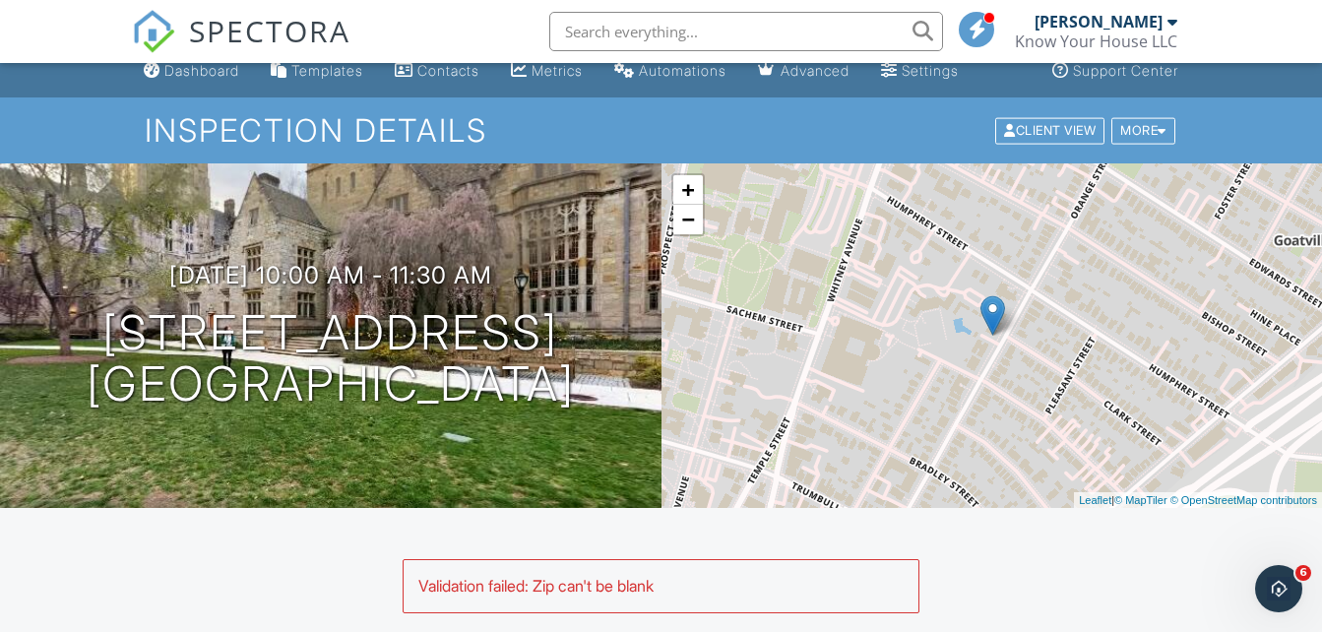
scroll to position [0, 0]
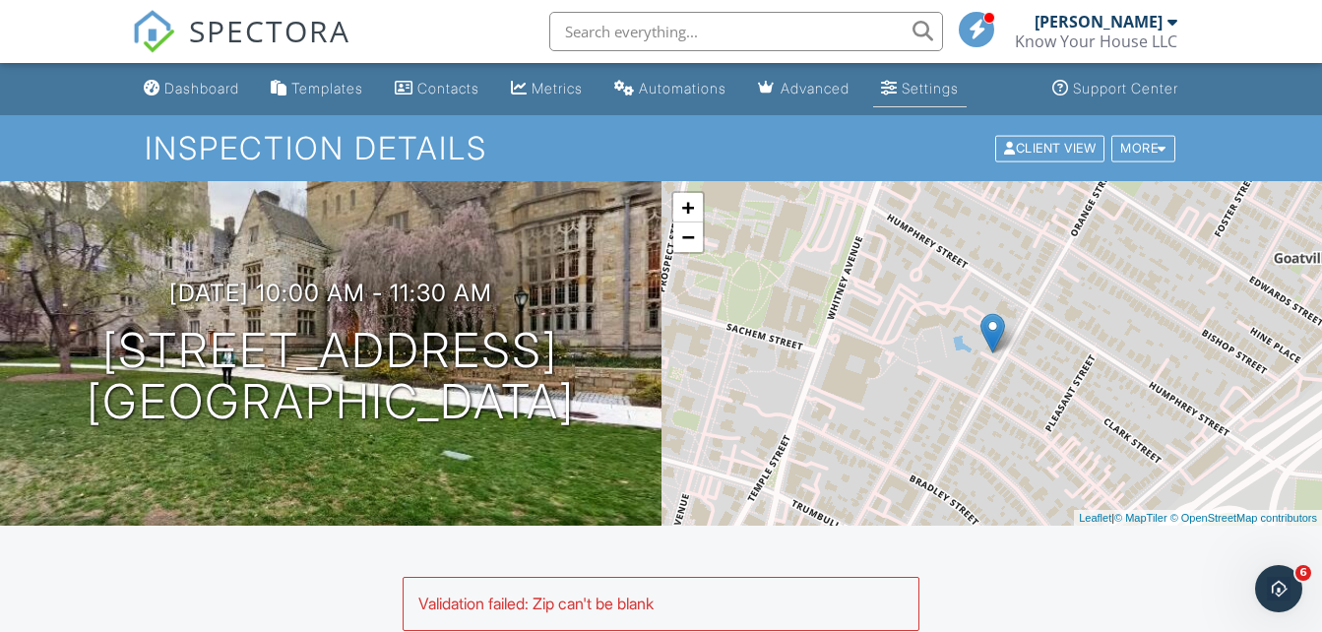
click at [941, 86] on div "Settings" at bounding box center [930, 88] width 57 height 17
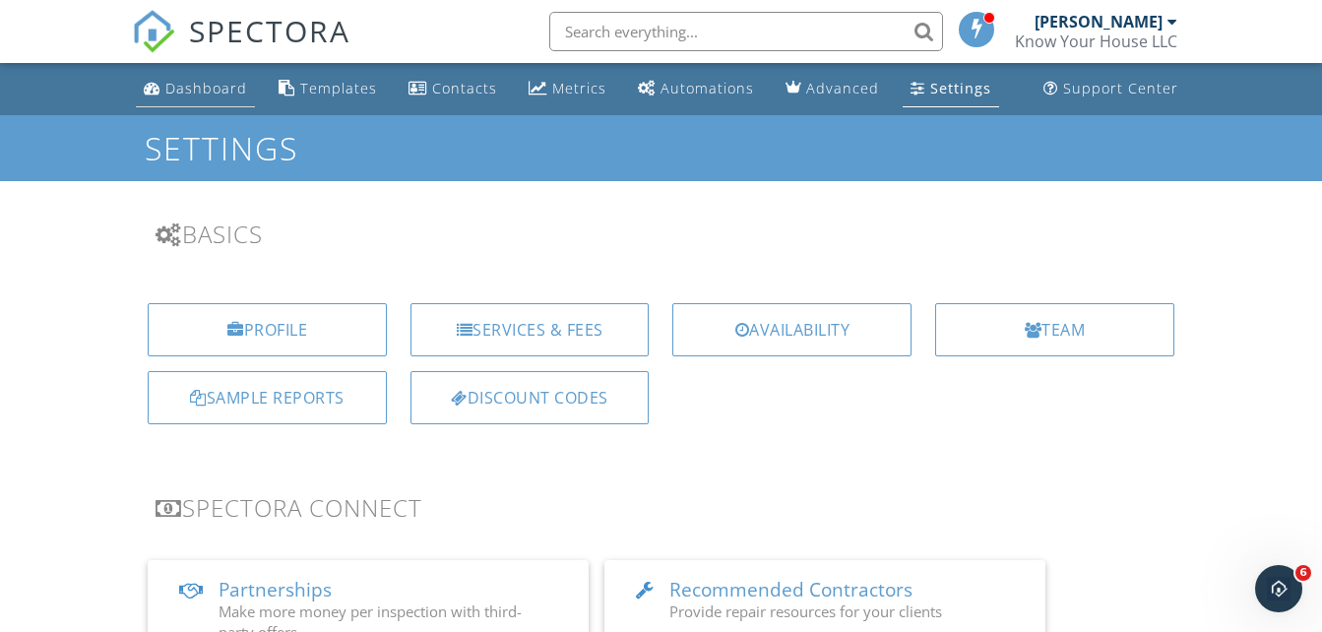
click at [187, 84] on div "Dashboard" at bounding box center [206, 88] width 82 height 19
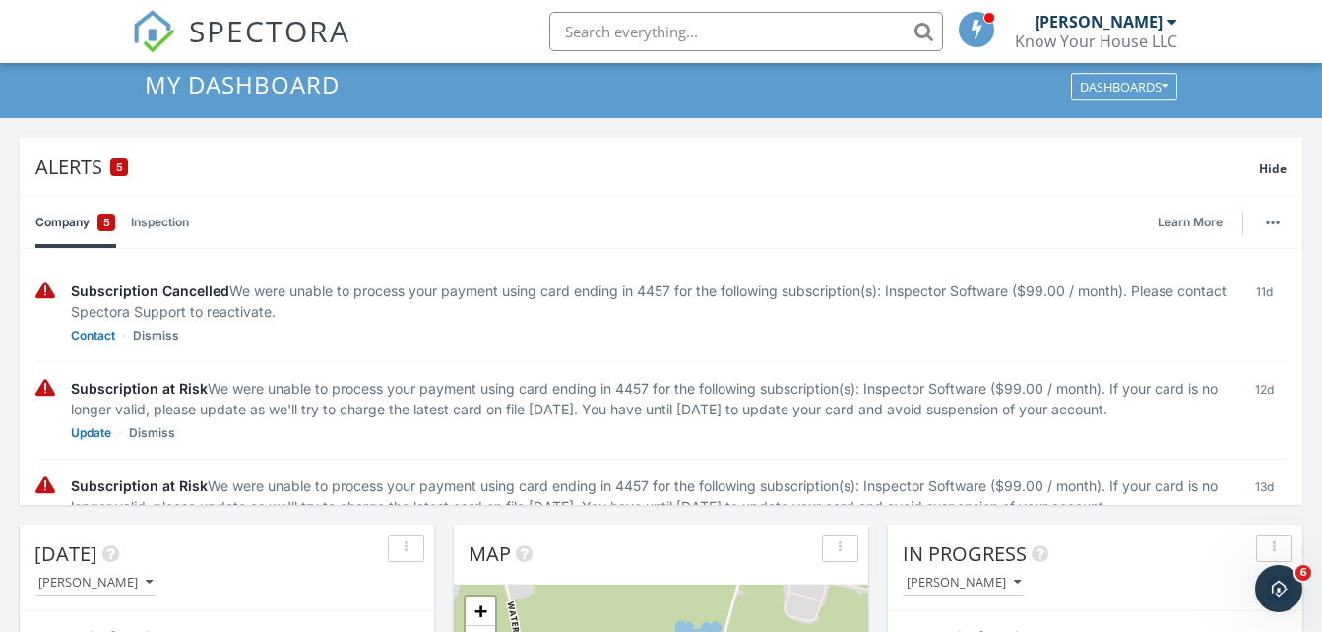
scroll to position [66, 0]
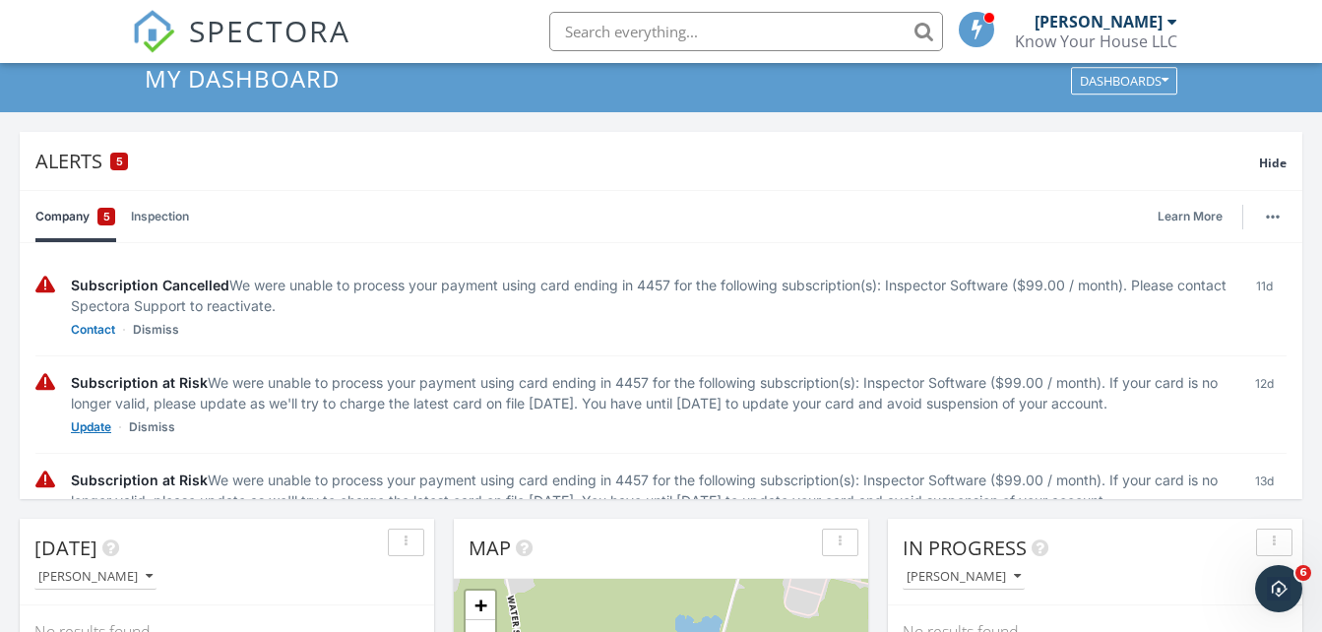
click at [94, 437] on link "Update" at bounding box center [91, 427] width 40 height 20
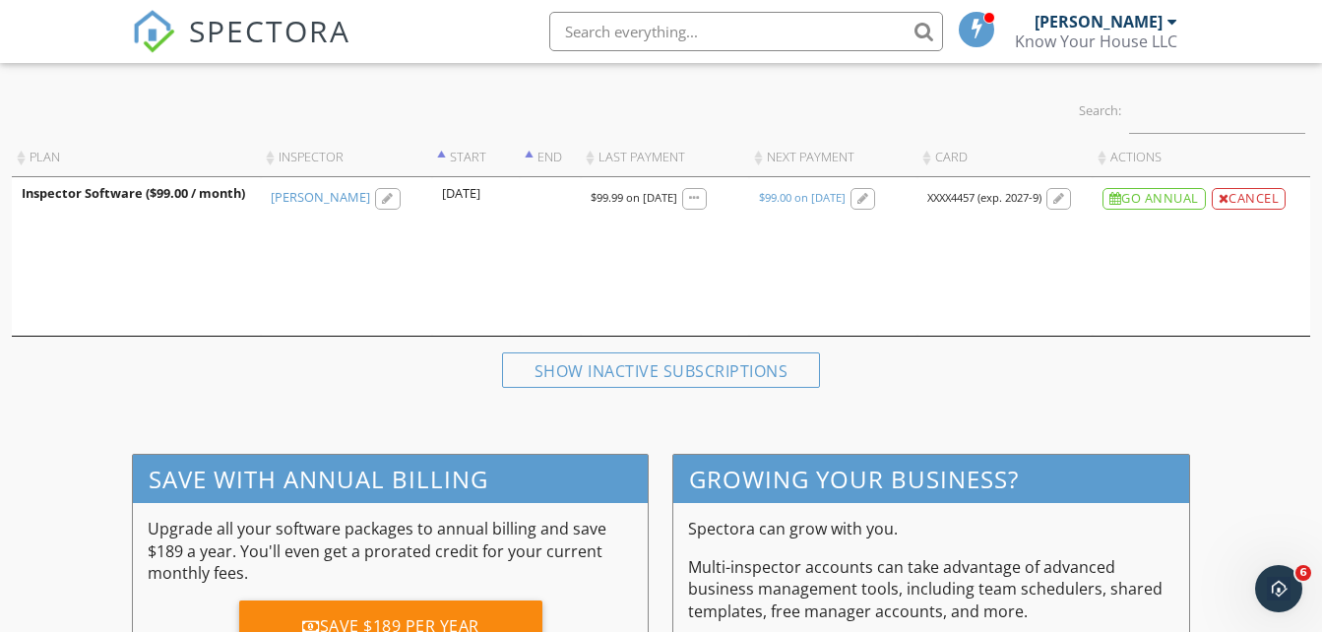
scroll to position [221, 0]
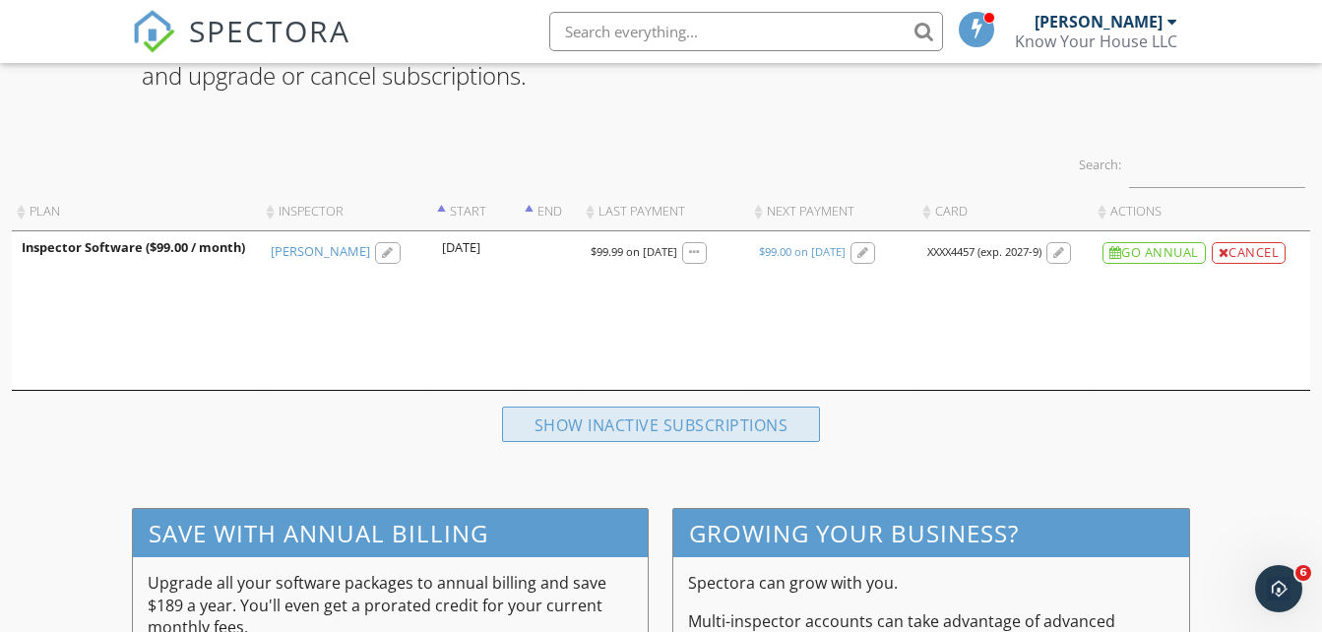
click at [657, 418] on div "Show inactive subscriptions" at bounding box center [661, 424] width 319 height 35
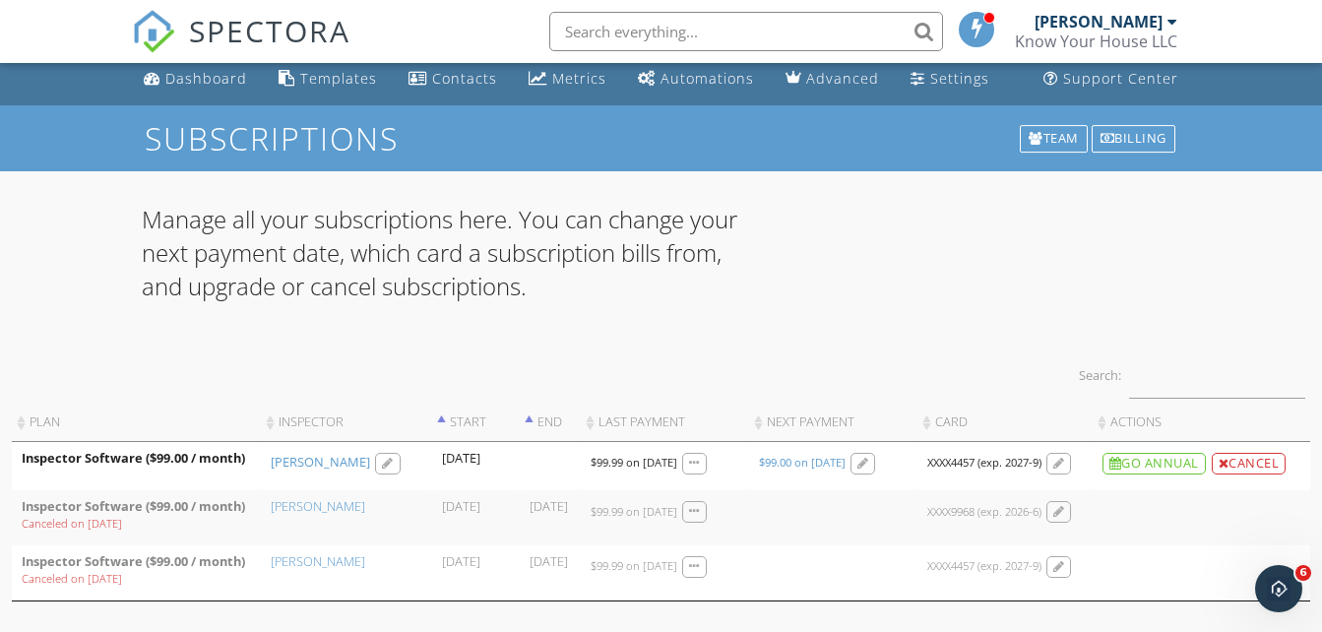
scroll to position [0, 0]
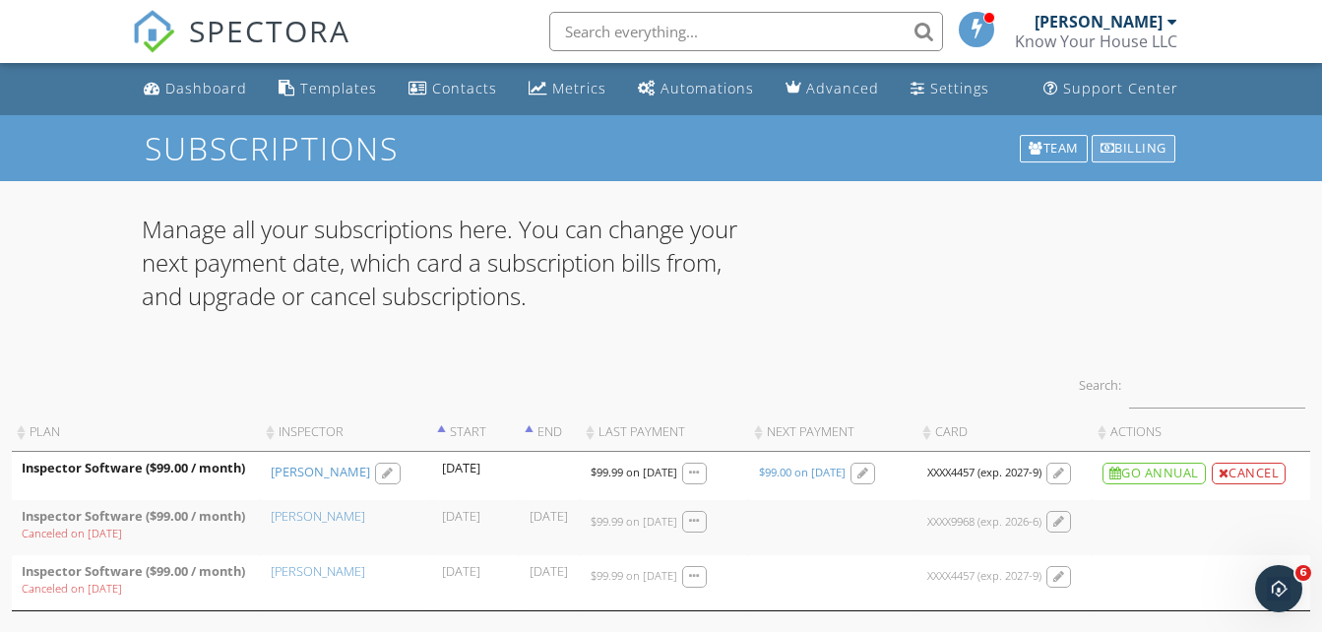
click at [1118, 149] on div "Billing" at bounding box center [1134, 149] width 84 height 28
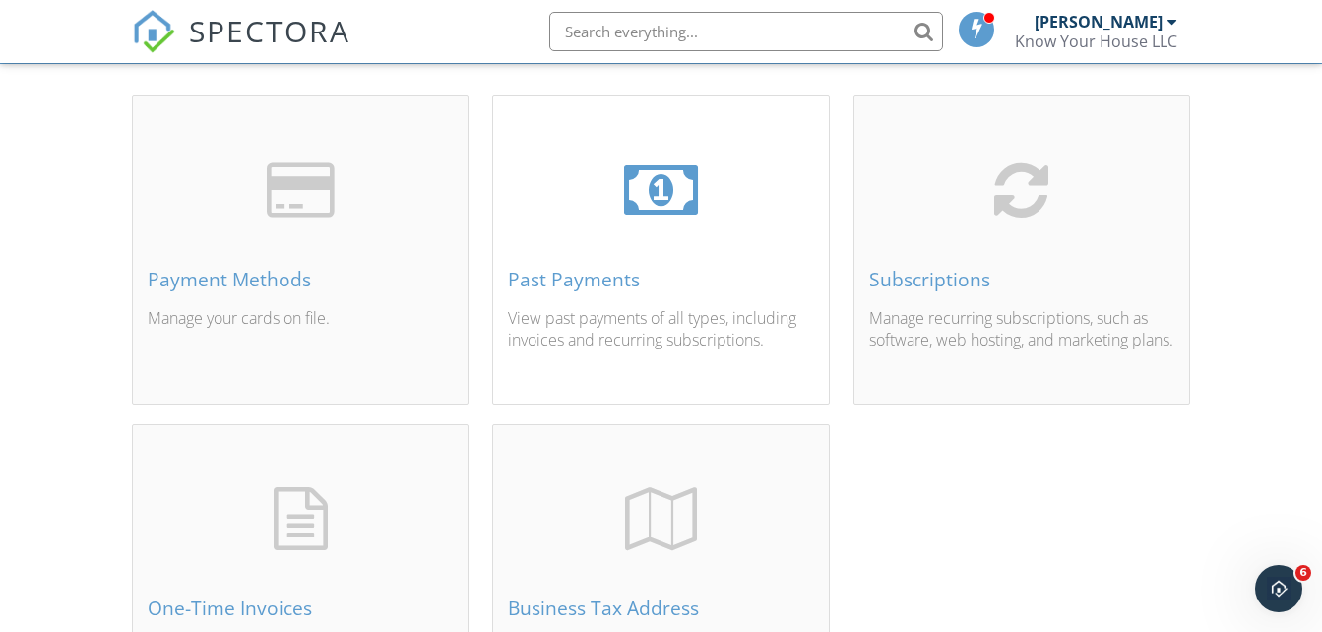
scroll to position [131, 0]
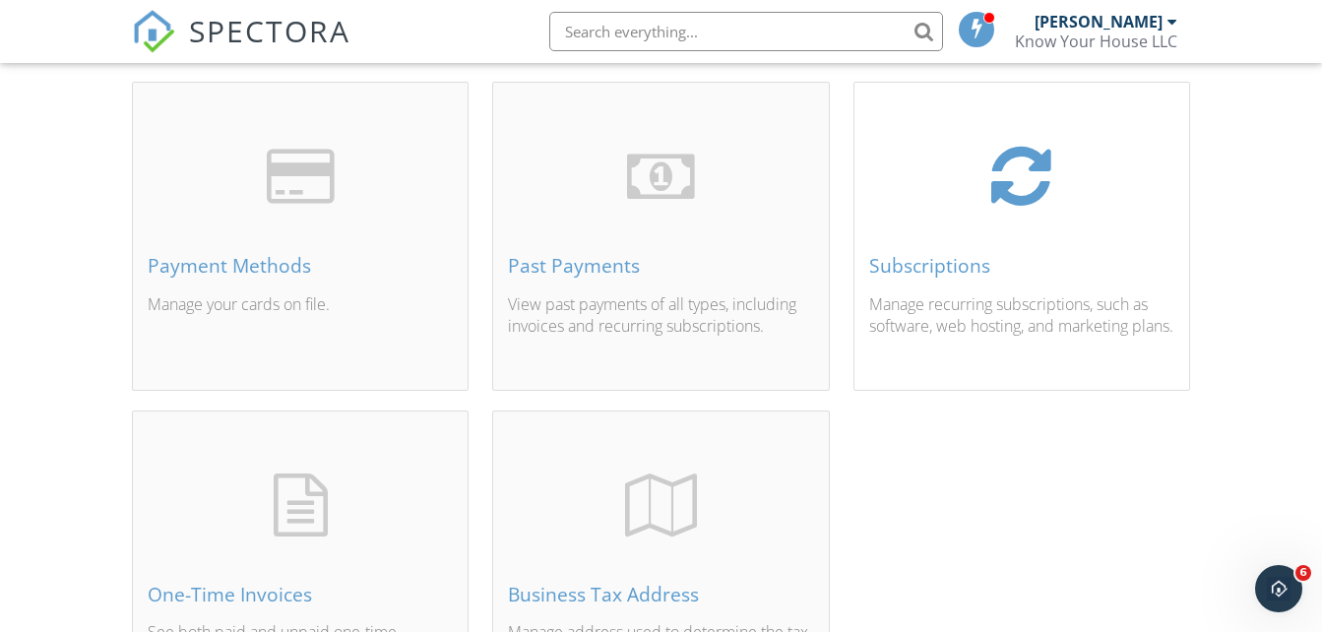
click at [909, 267] on div "Subscriptions" at bounding box center [1021, 266] width 305 height 22
